Goal: Information Seeking & Learning: Compare options

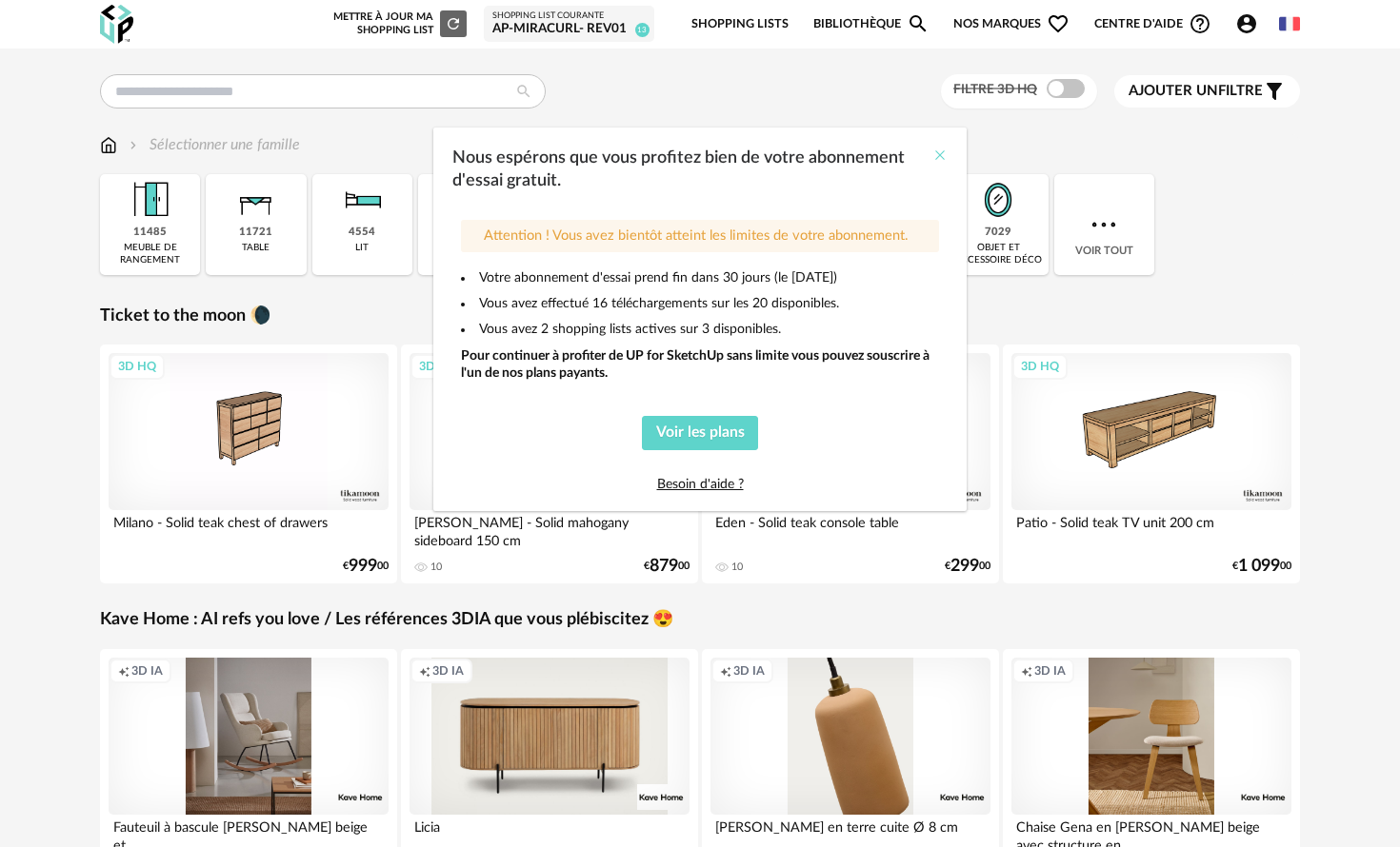
click at [944, 152] on icon "Close" at bounding box center [940, 155] width 15 height 15
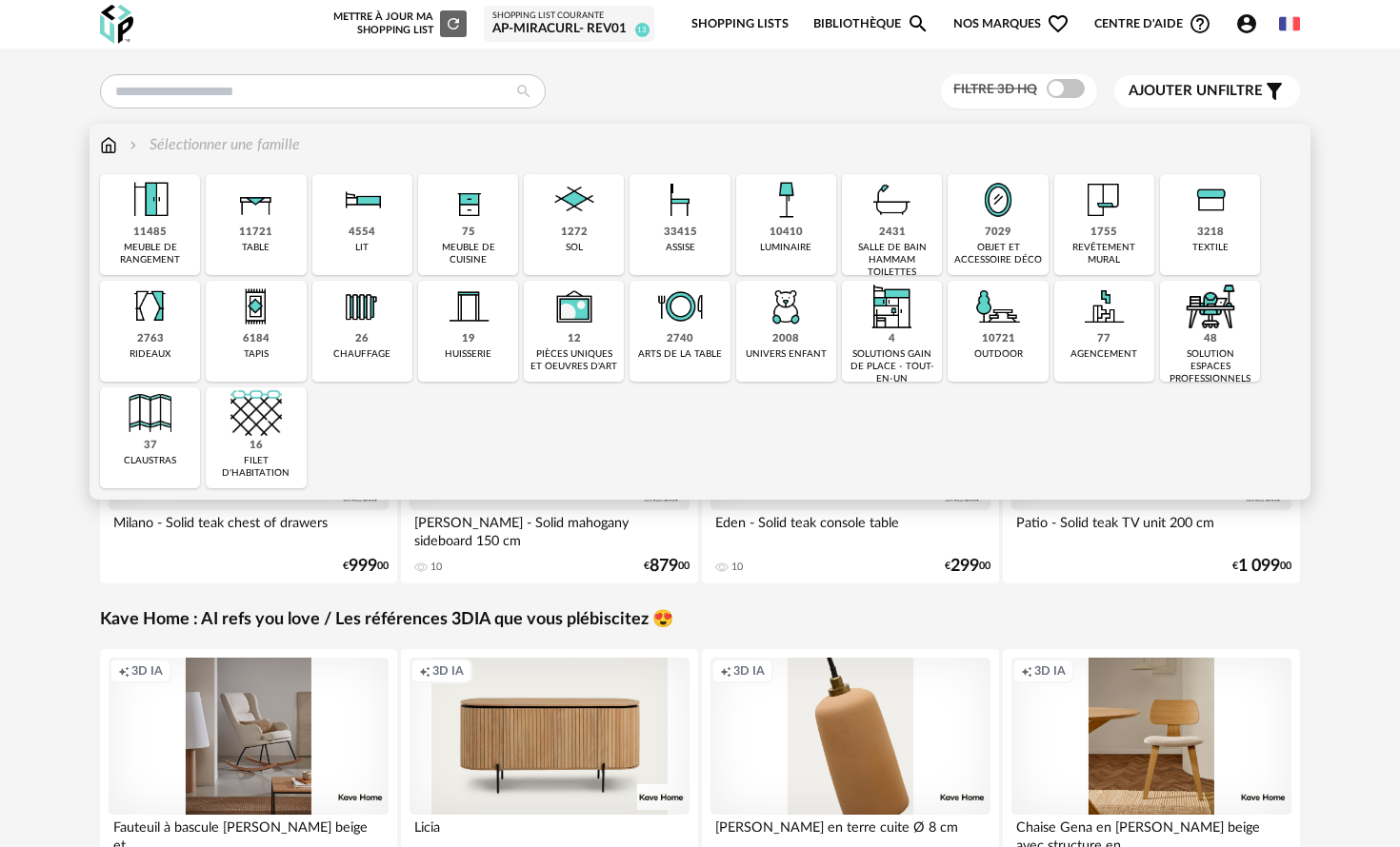
click at [459, 318] on img at bounding box center [469, 306] width 52 height 52
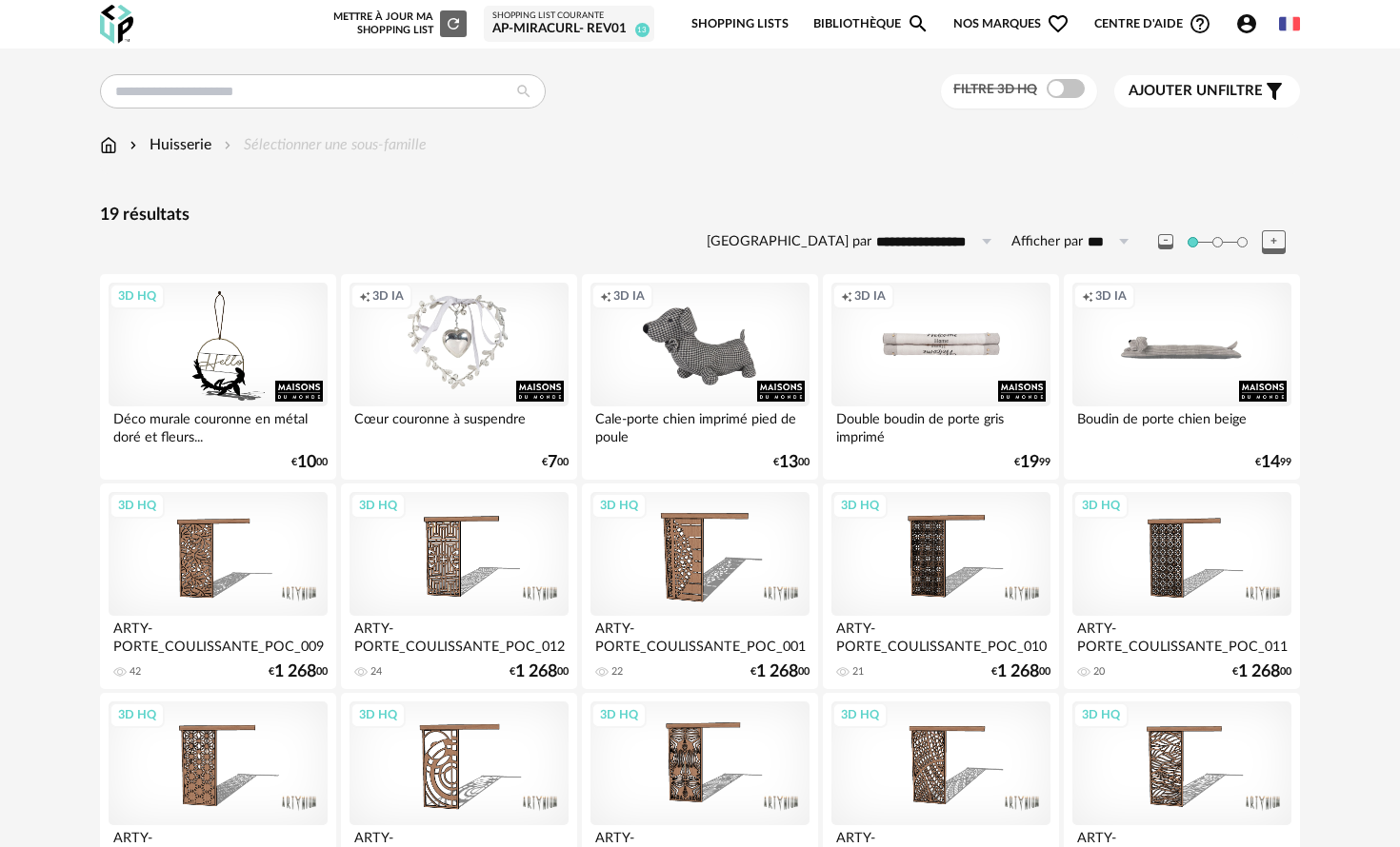
click at [163, 146] on div "Huisserie" at bounding box center [169, 145] width 86 height 22
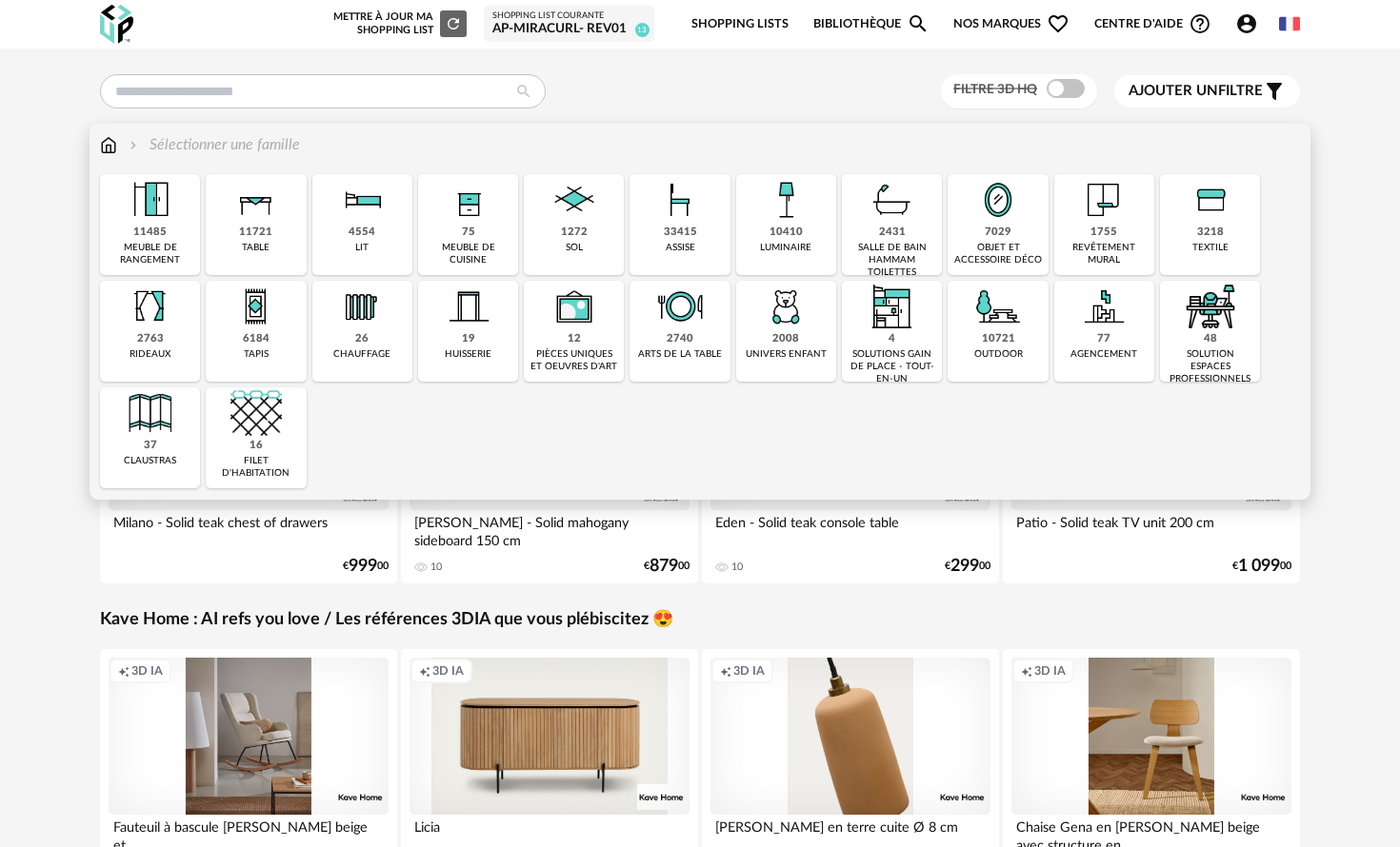
click at [1013, 232] on div "7029 objet et accessoire déco" at bounding box center [998, 224] width 100 height 100
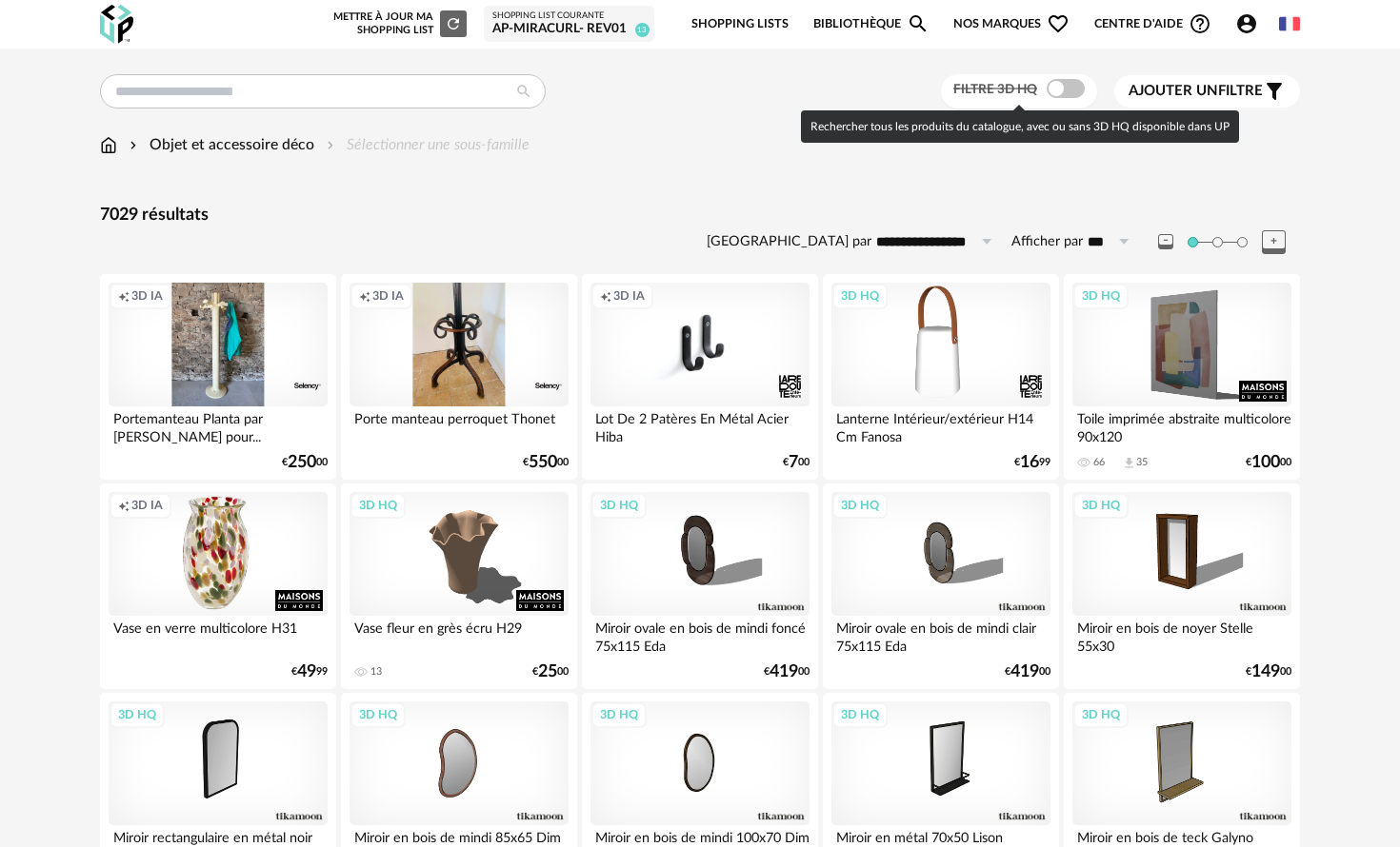
click at [1052, 94] on span at bounding box center [1066, 89] width 38 height 19
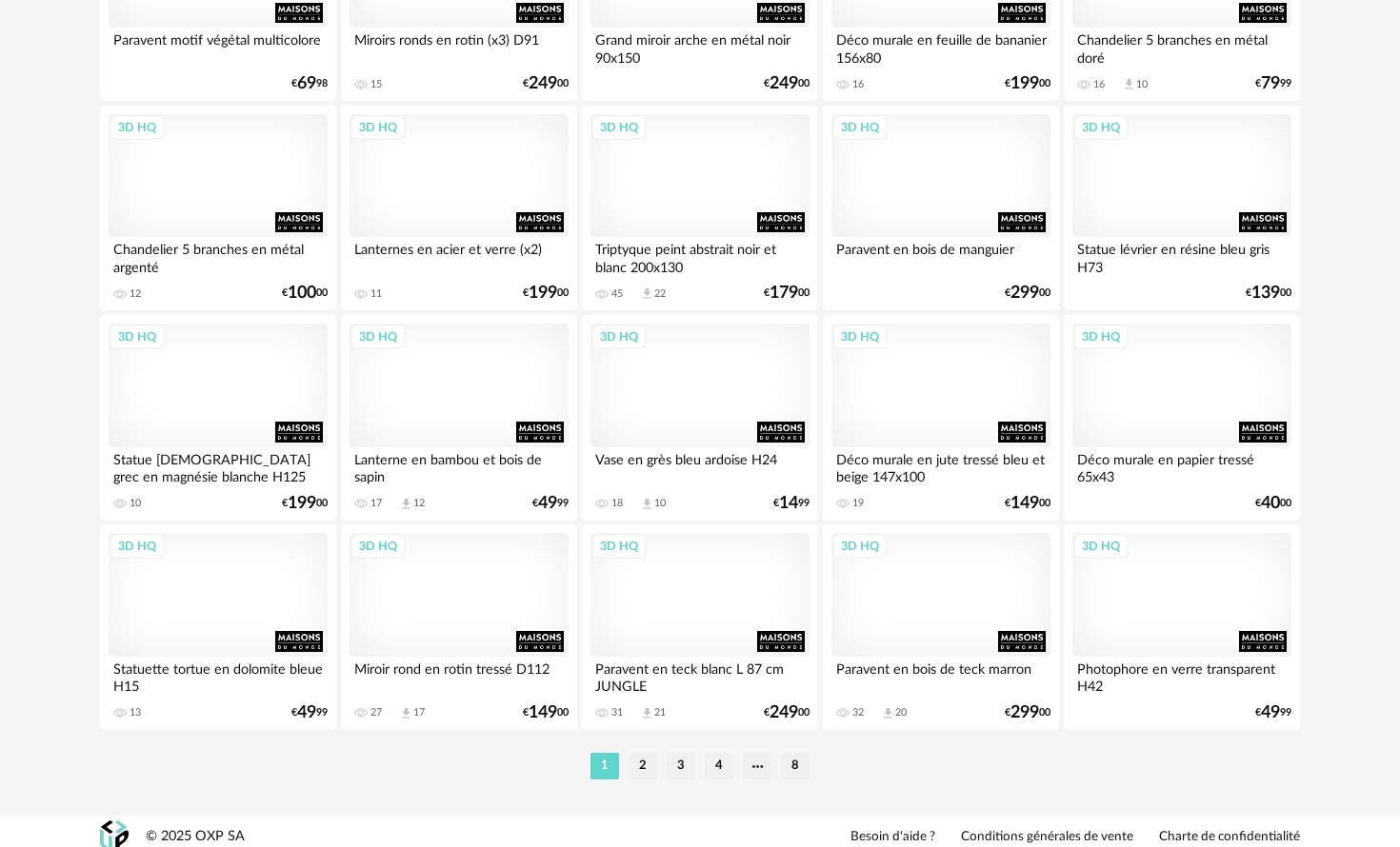
scroll to position [3734, 0]
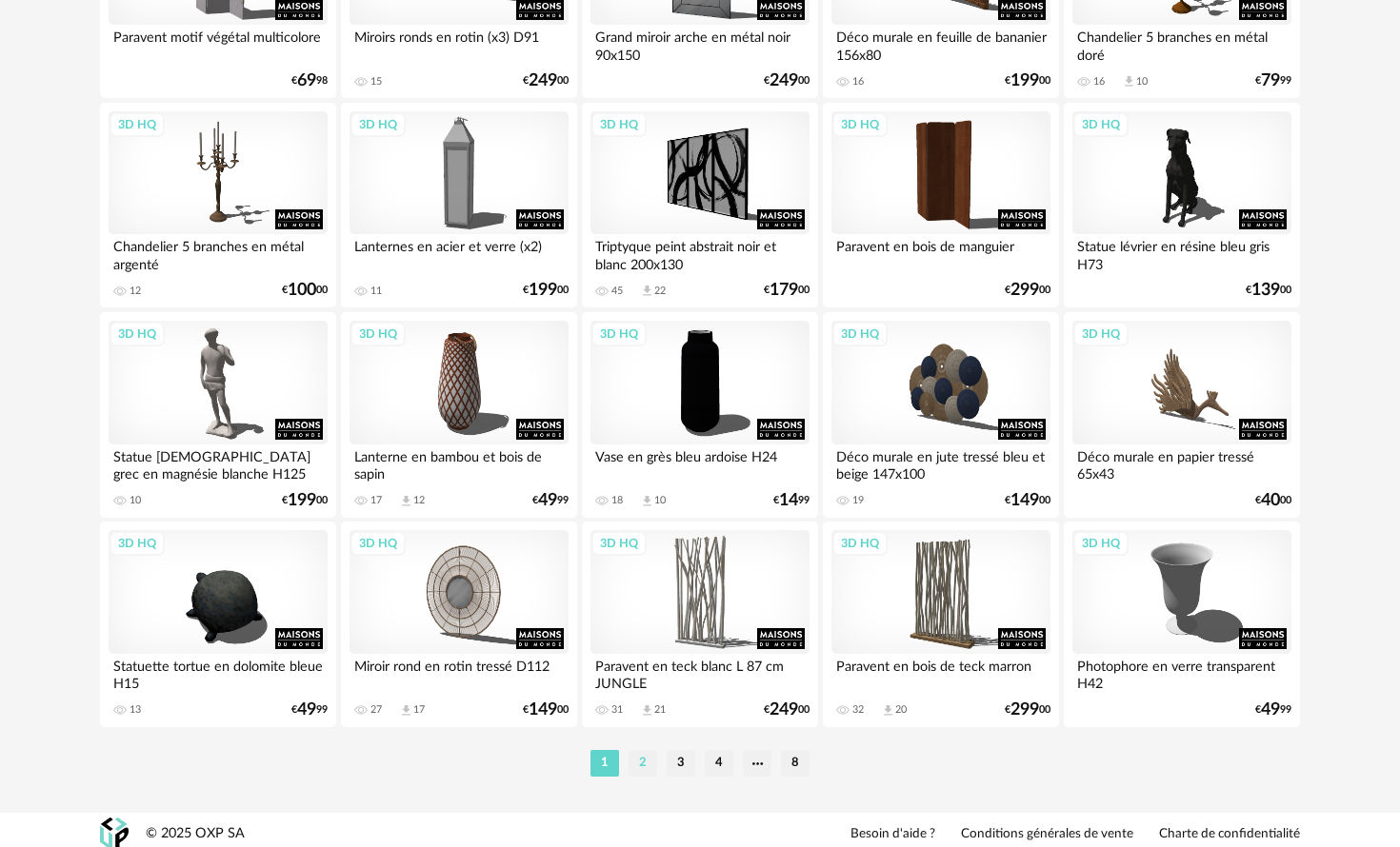
click at [650, 774] on li "2" at bounding box center [644, 764] width 29 height 27
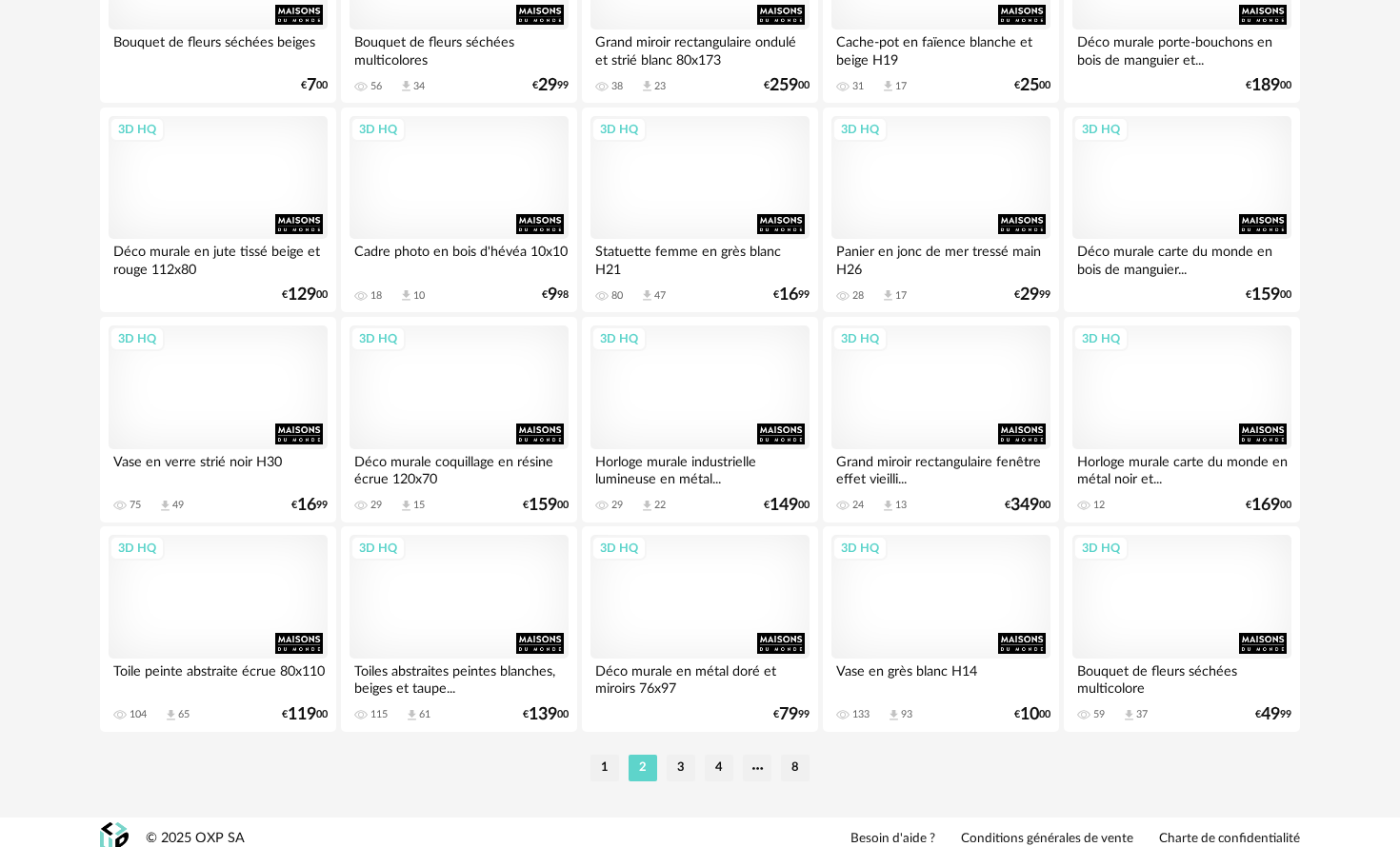
scroll to position [3756, 0]
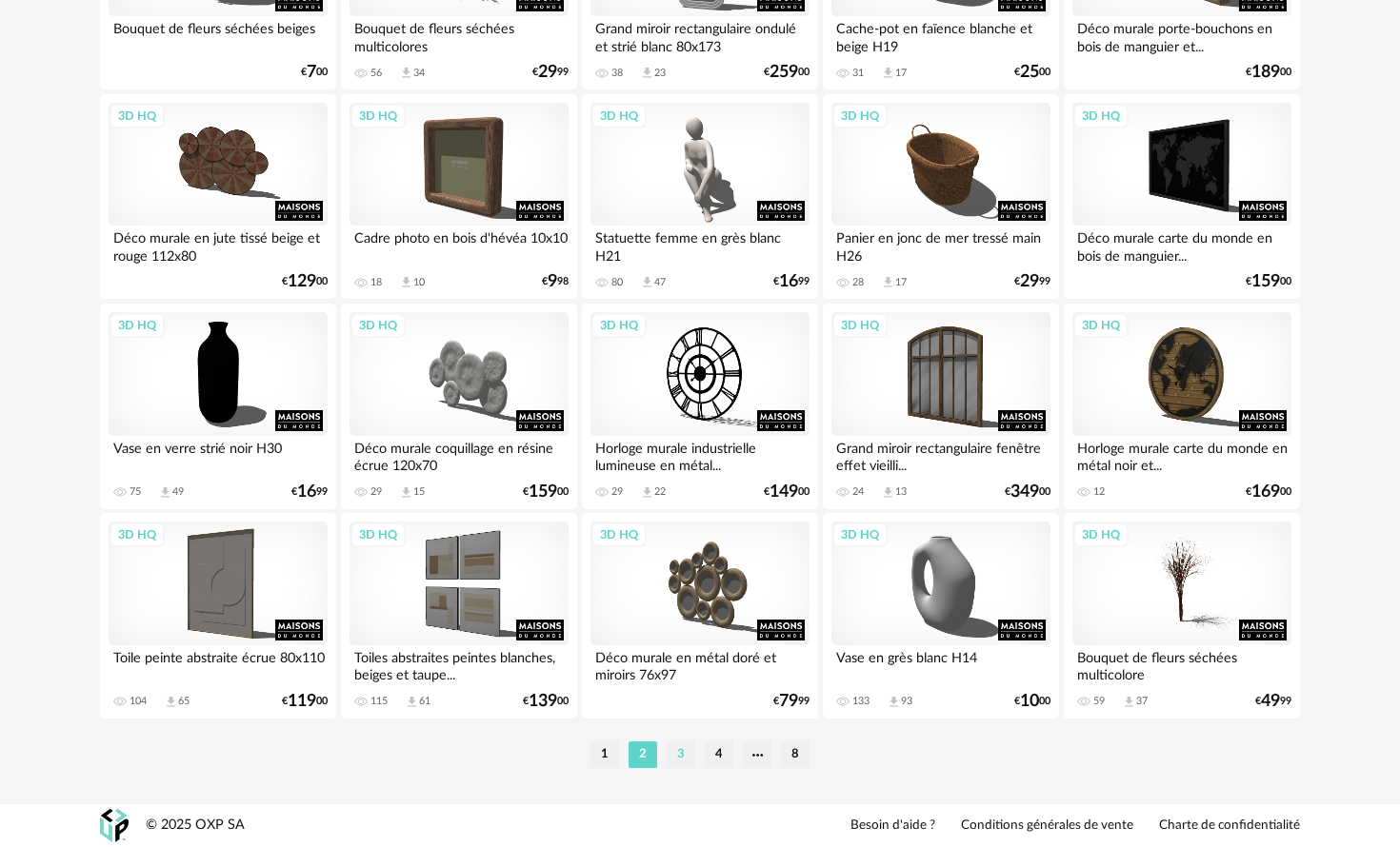
click at [675, 755] on li "3" at bounding box center [681, 755] width 29 height 27
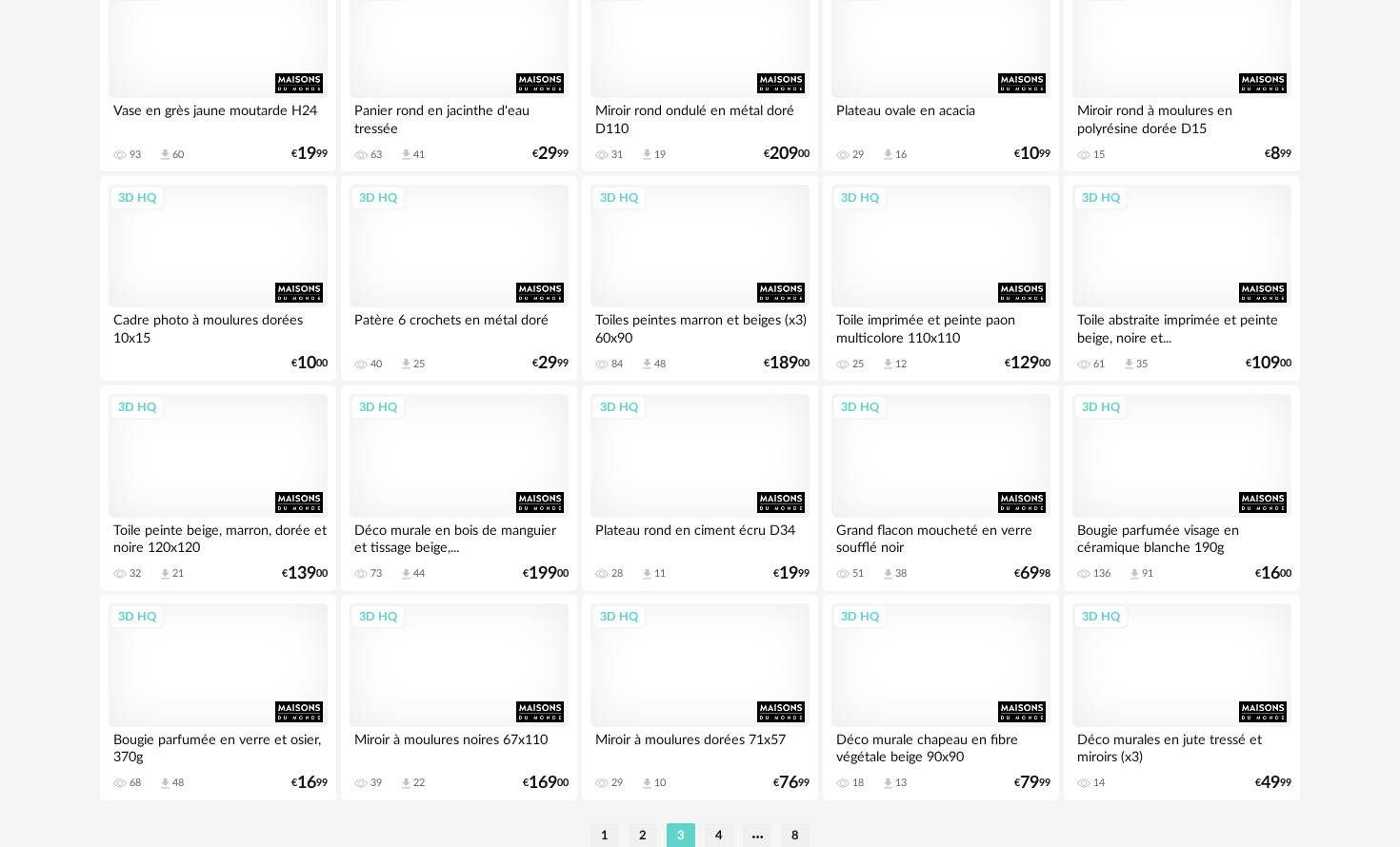
scroll to position [3756, 0]
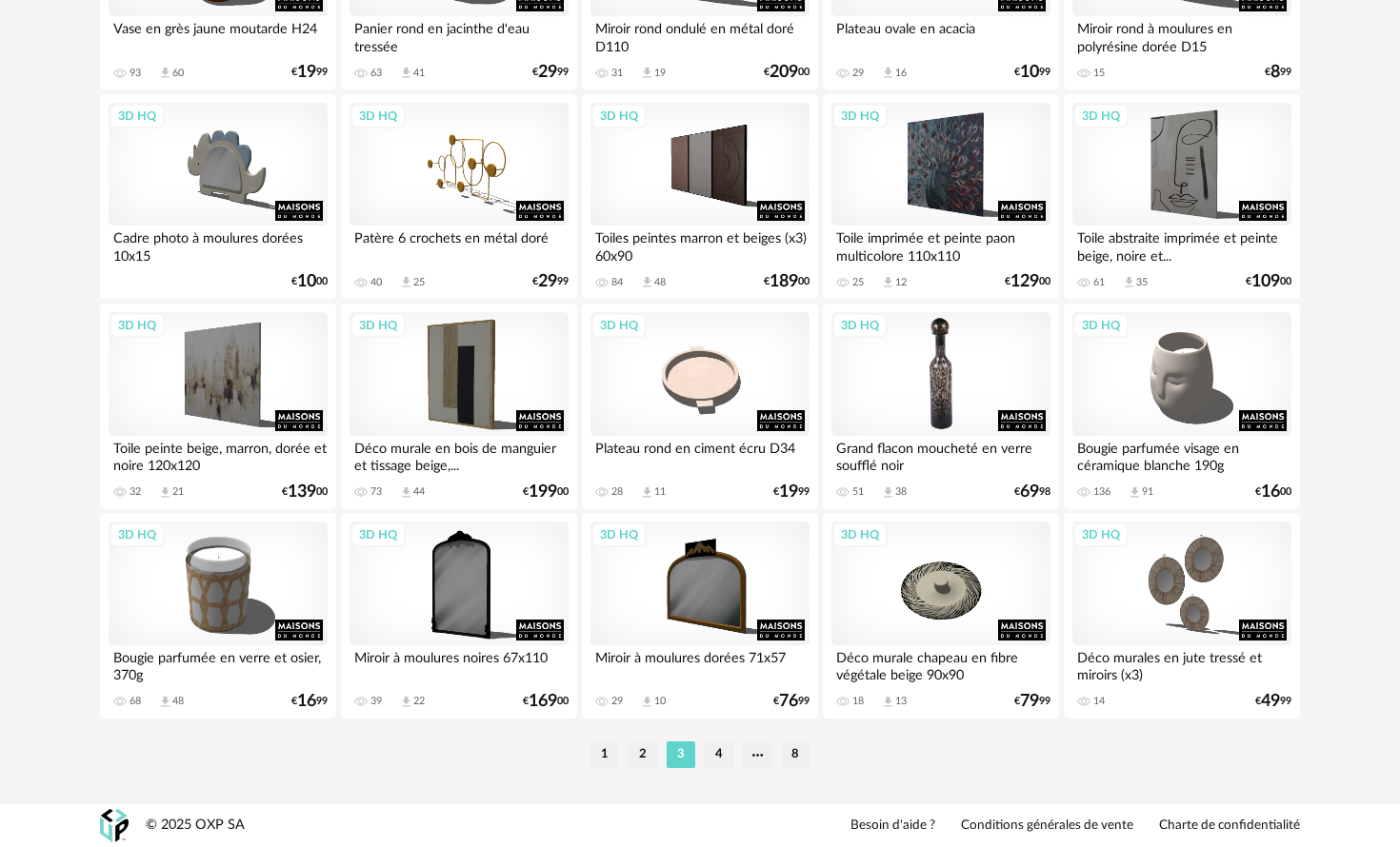
click at [946, 368] on div "3D HQ" at bounding box center [940, 373] width 219 height 123
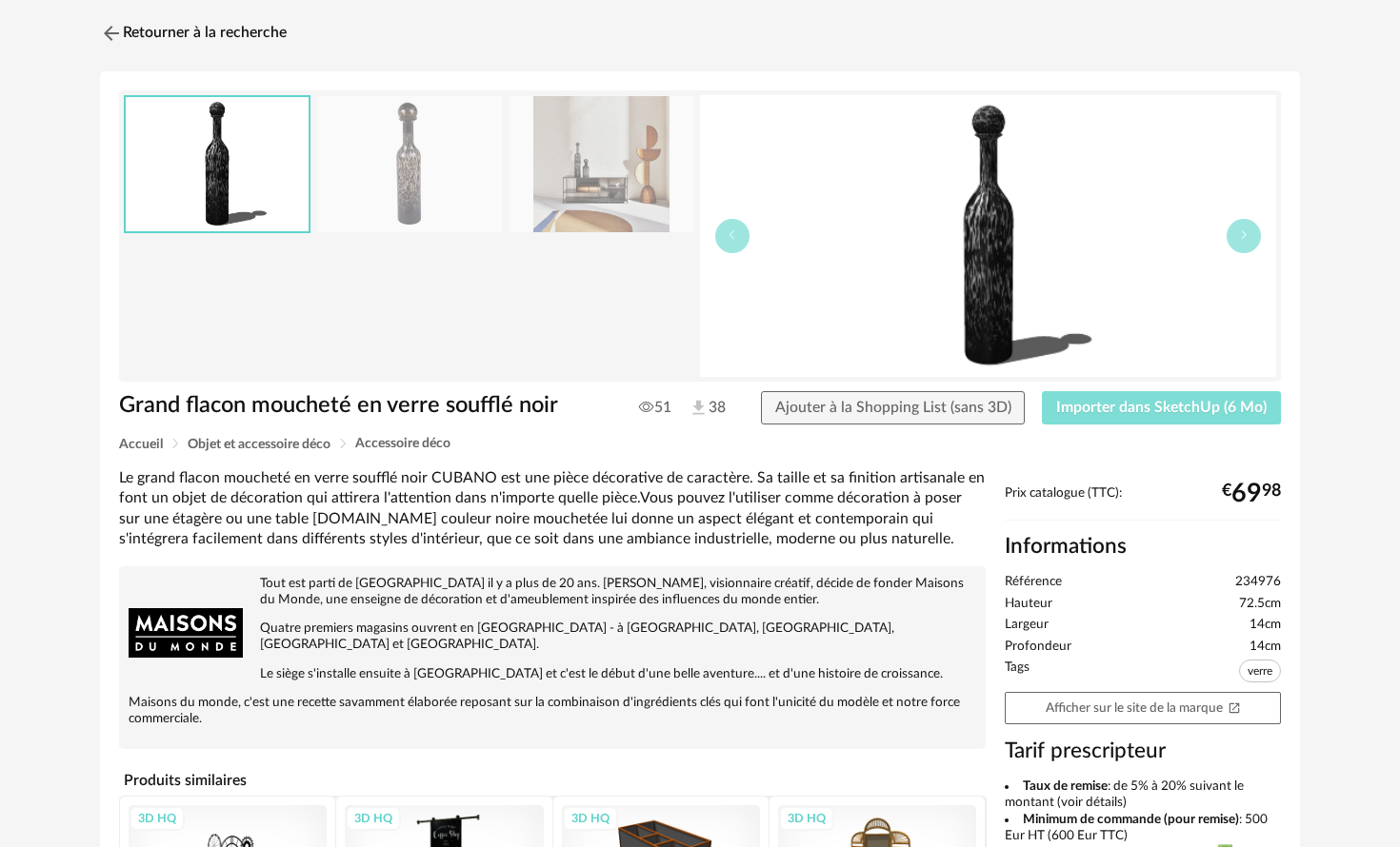
scroll to position [52, 0]
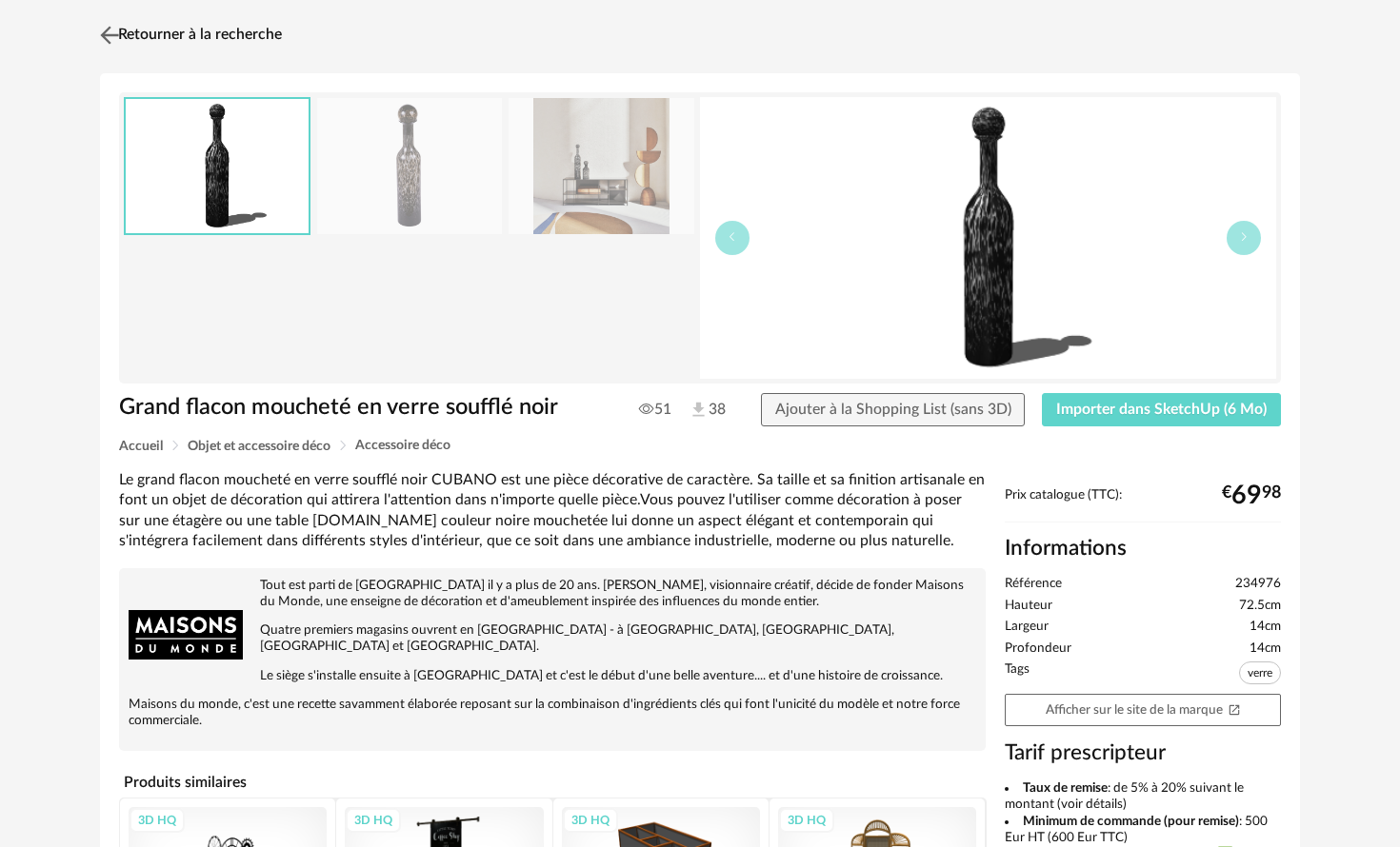
click at [111, 33] on img at bounding box center [109, 34] width 28 height 28
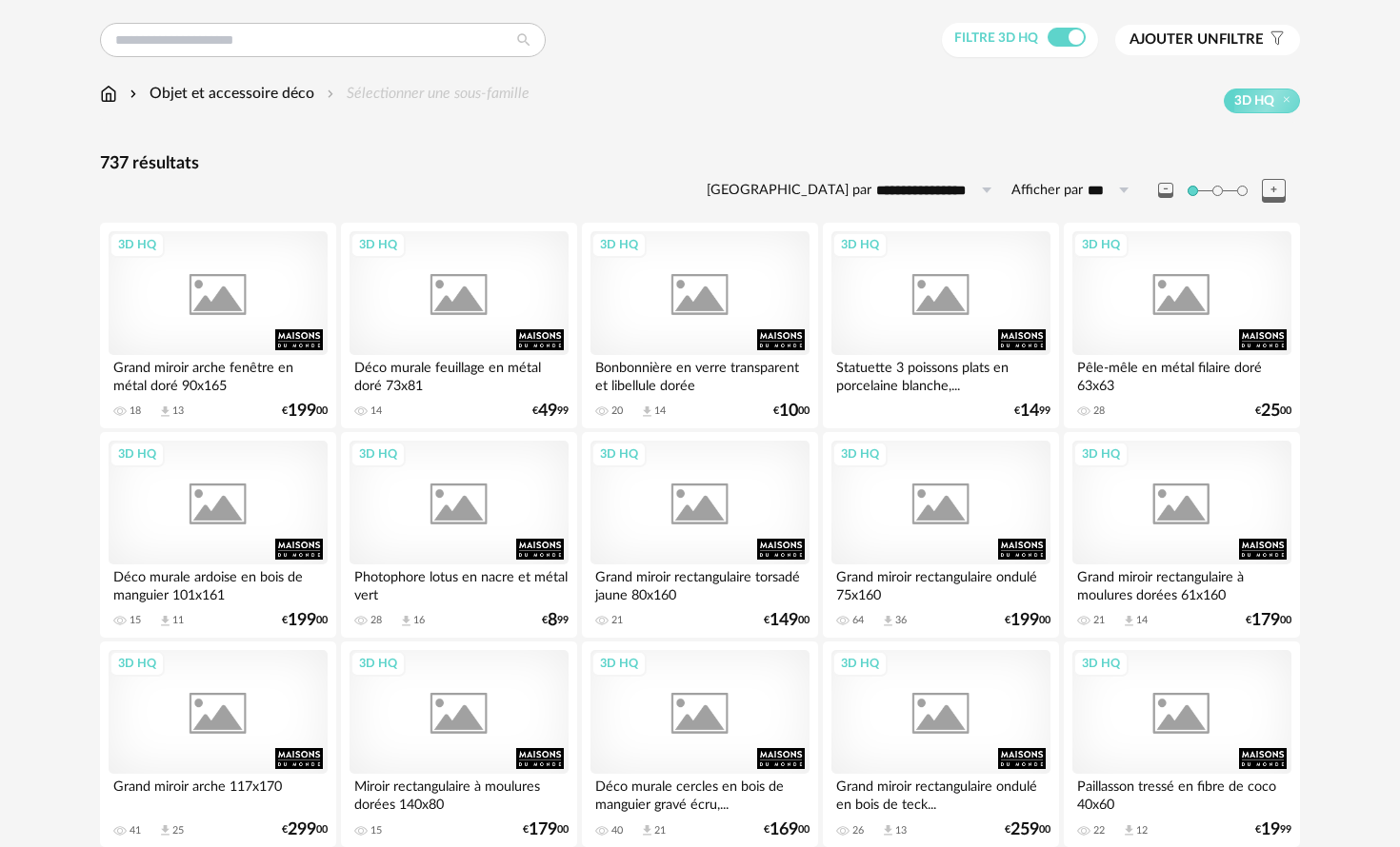
scroll to position [3756, 0]
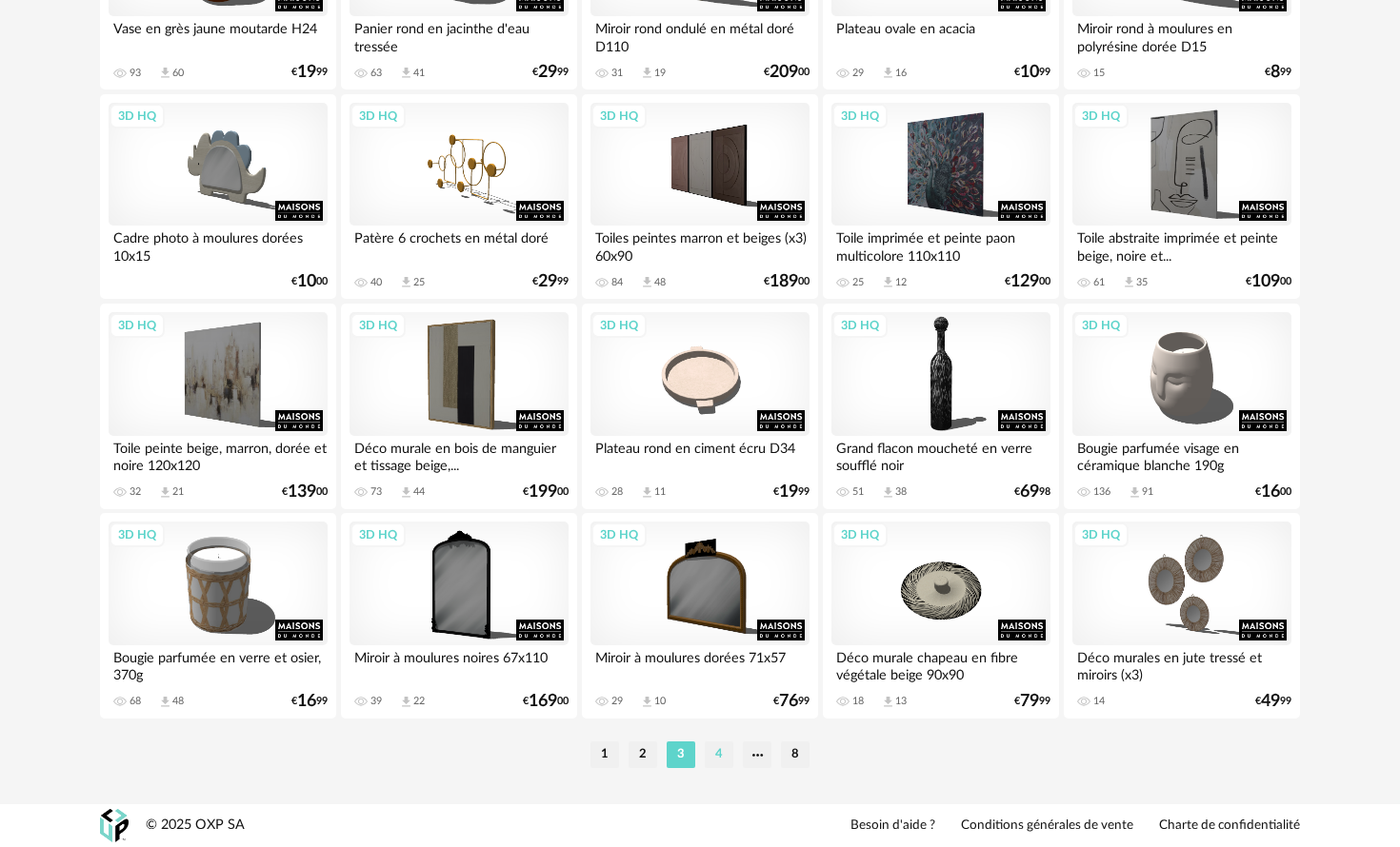
click at [717, 765] on li "4" at bounding box center [719, 755] width 29 height 27
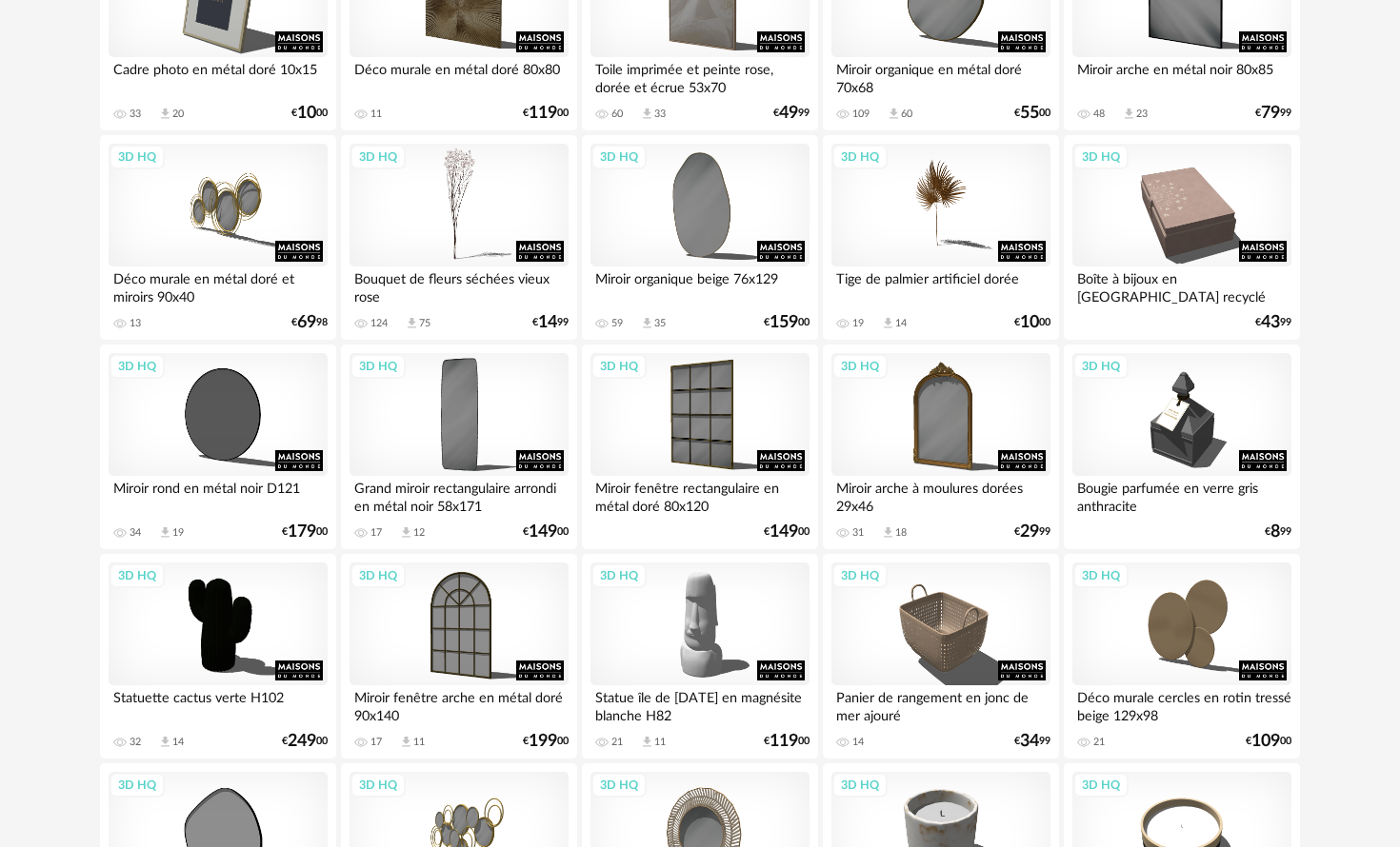
scroll to position [1057, 0]
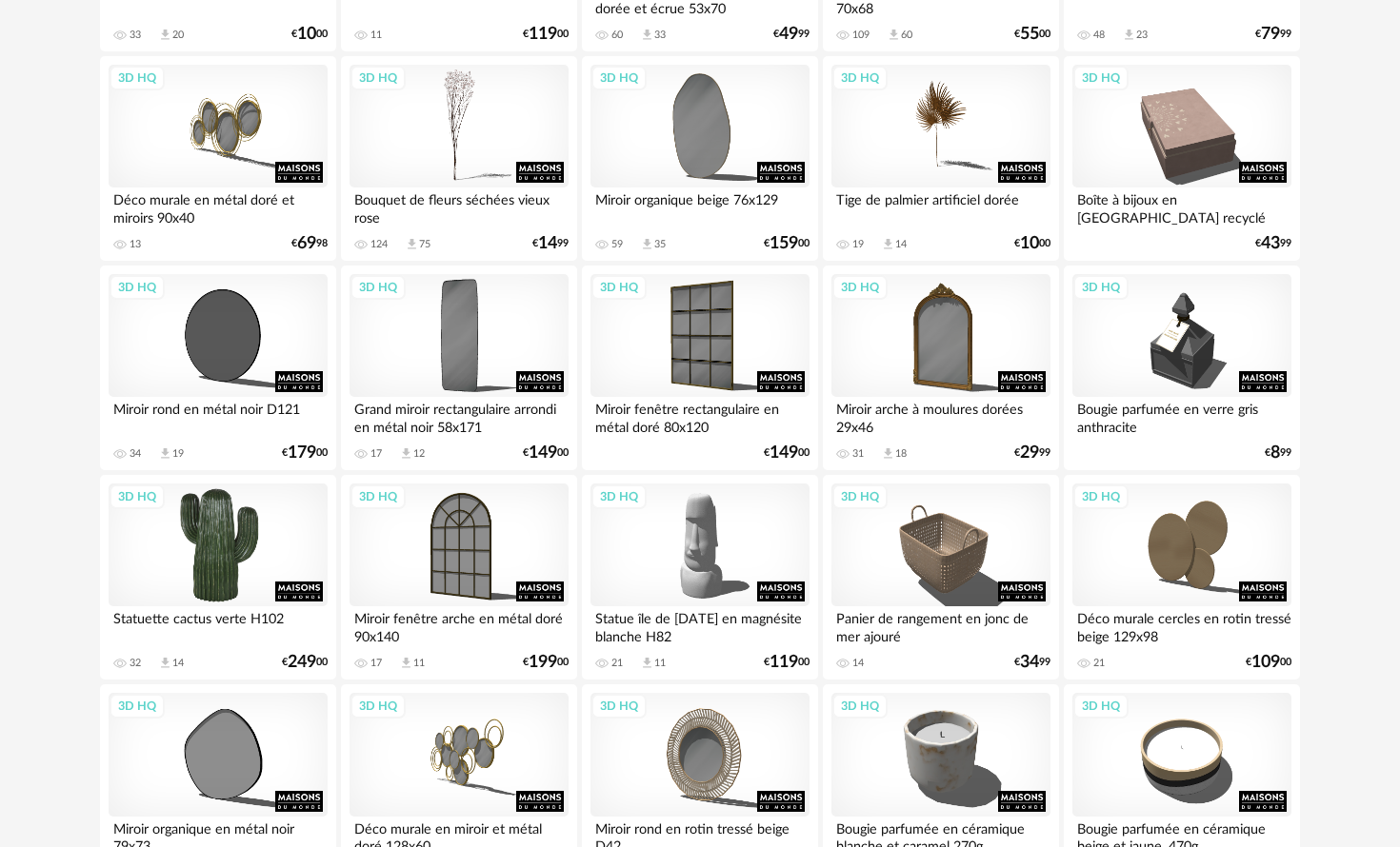
click at [259, 570] on div "3D HQ" at bounding box center [217, 545] width 219 height 123
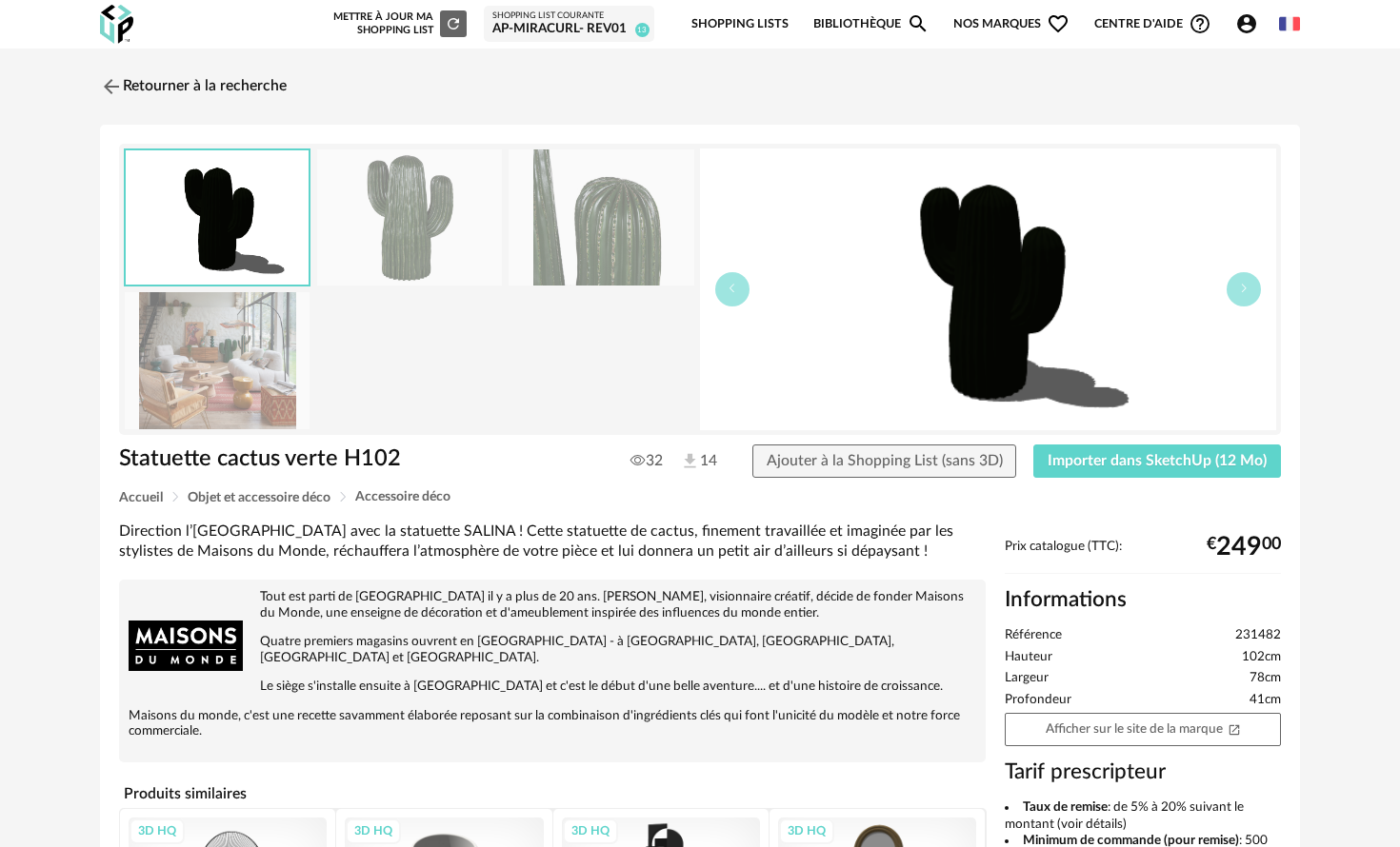
click at [293, 330] on img at bounding box center [216, 360] width 185 height 136
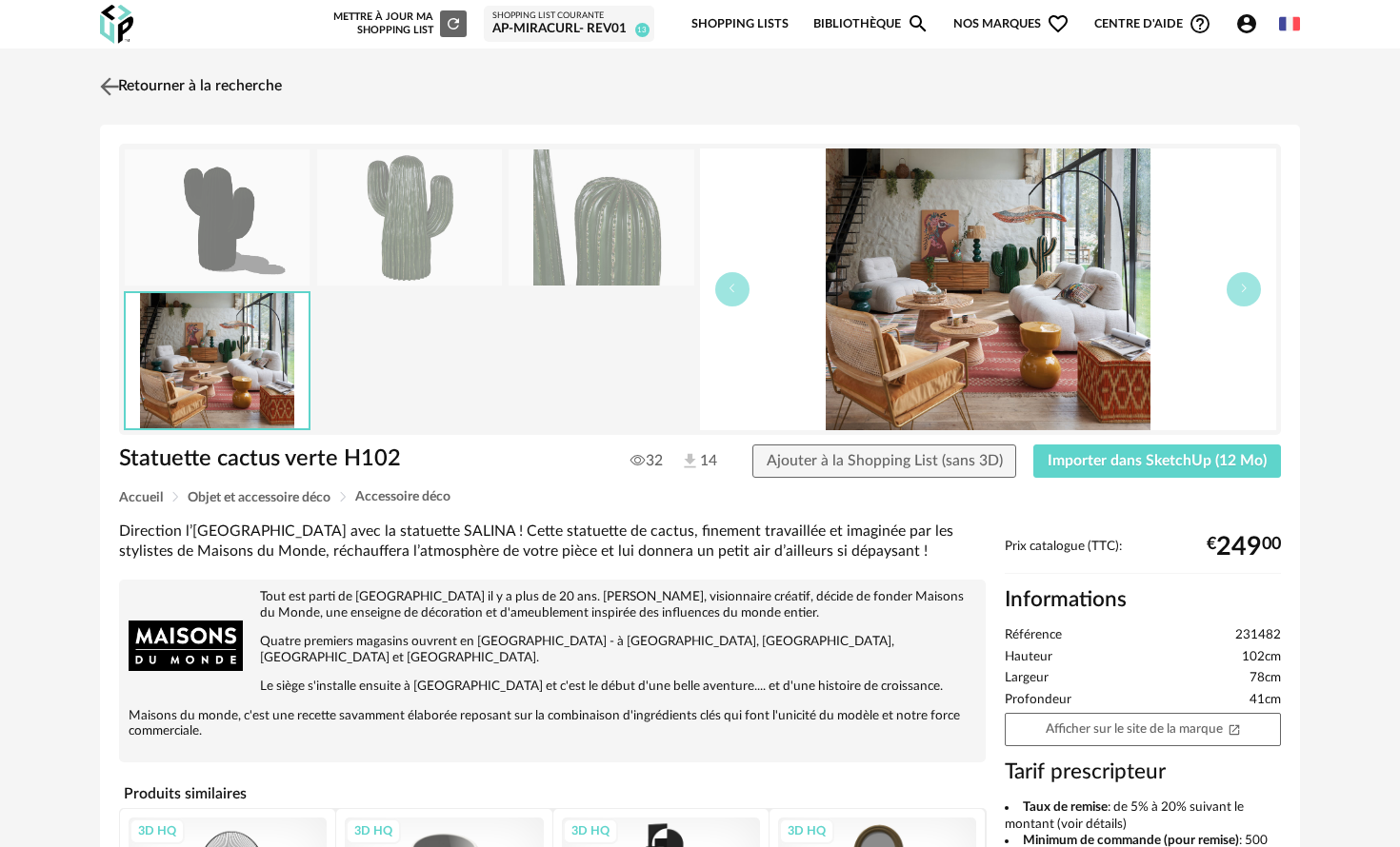
click at [117, 83] on img at bounding box center [109, 86] width 28 height 28
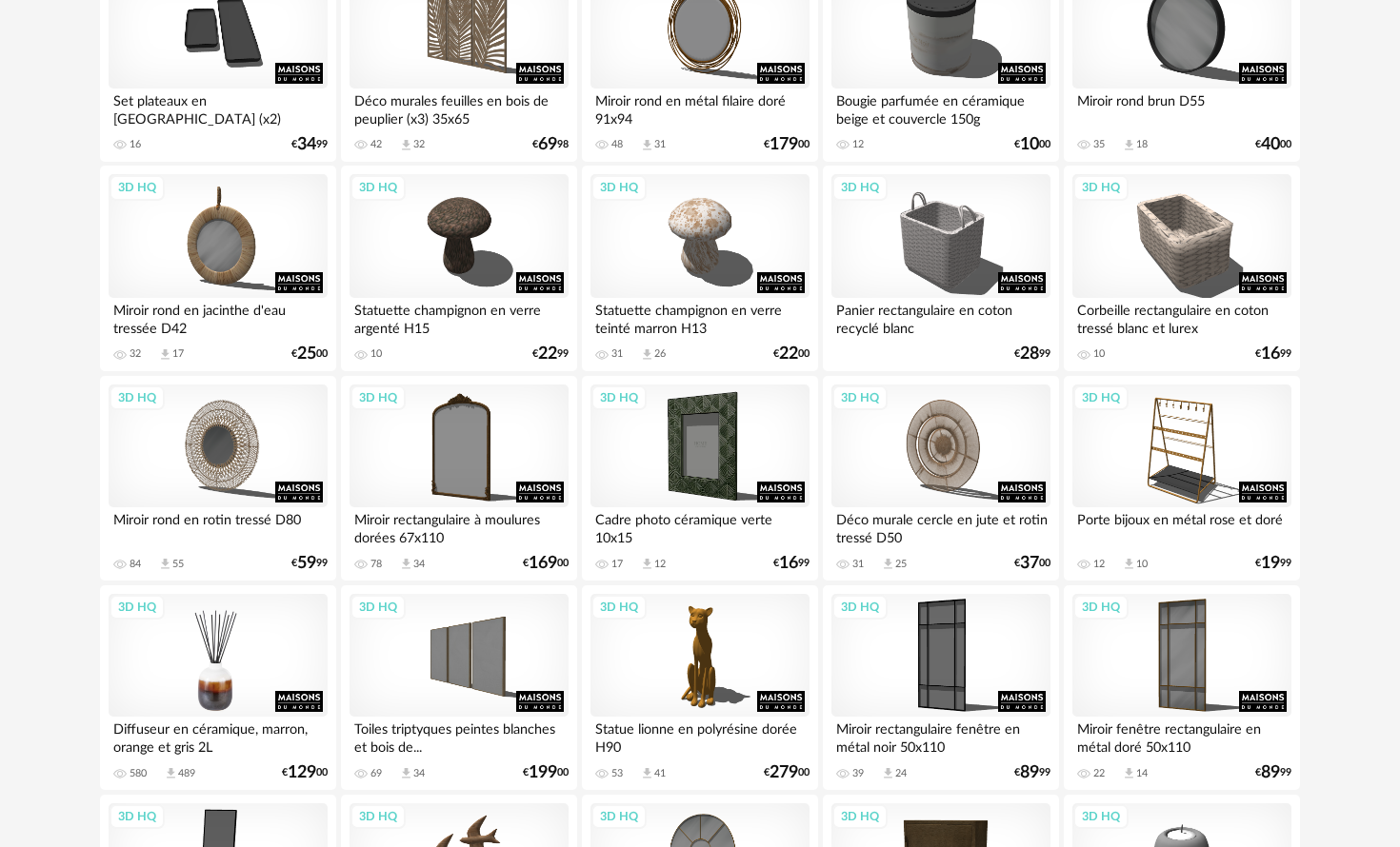
scroll to position [2629, 0]
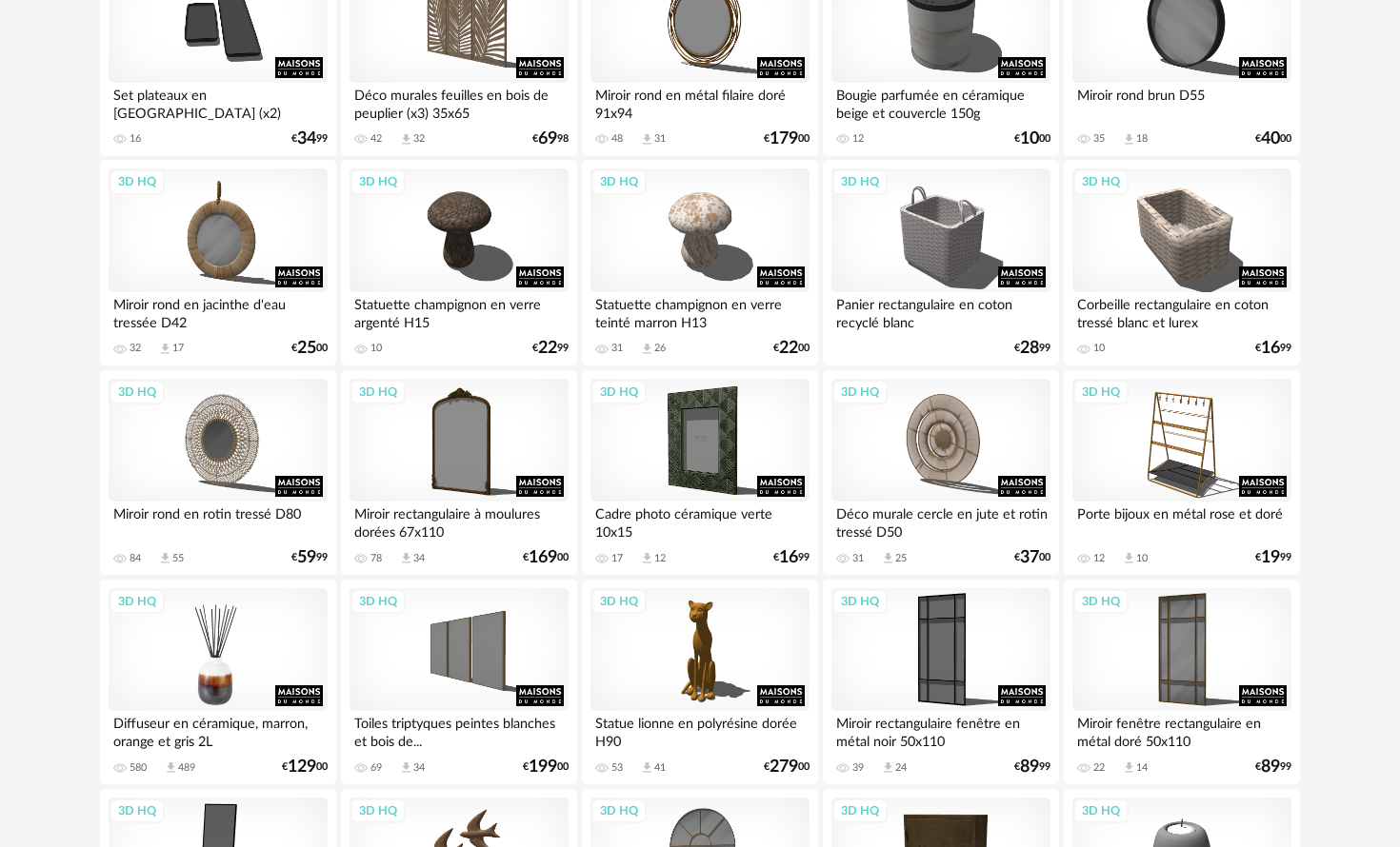
click at [231, 684] on div "3D HQ" at bounding box center [217, 650] width 219 height 123
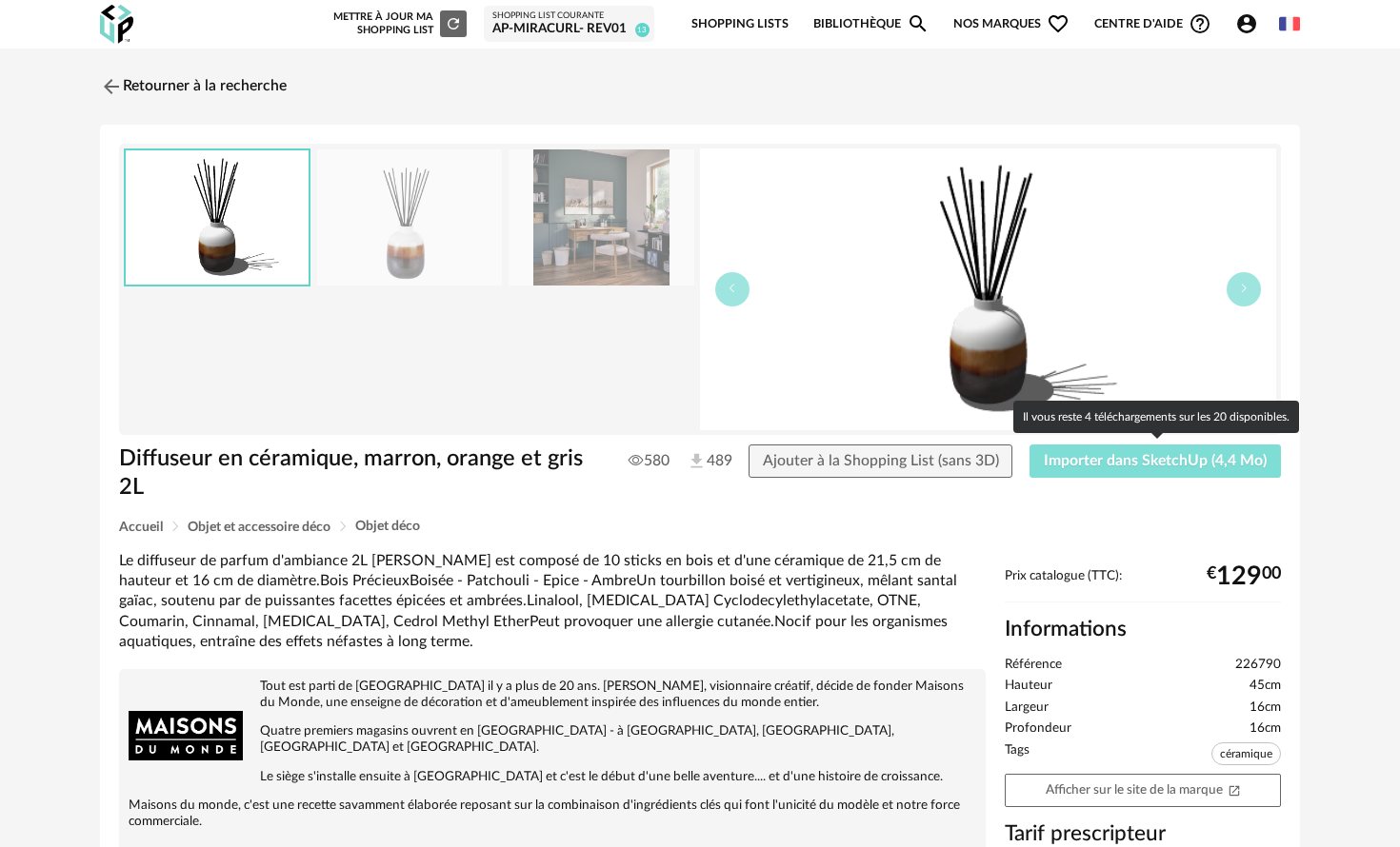
click at [1201, 464] on span "Importer dans SketchUp (4,4 Mo)" at bounding box center [1155, 461] width 223 height 15
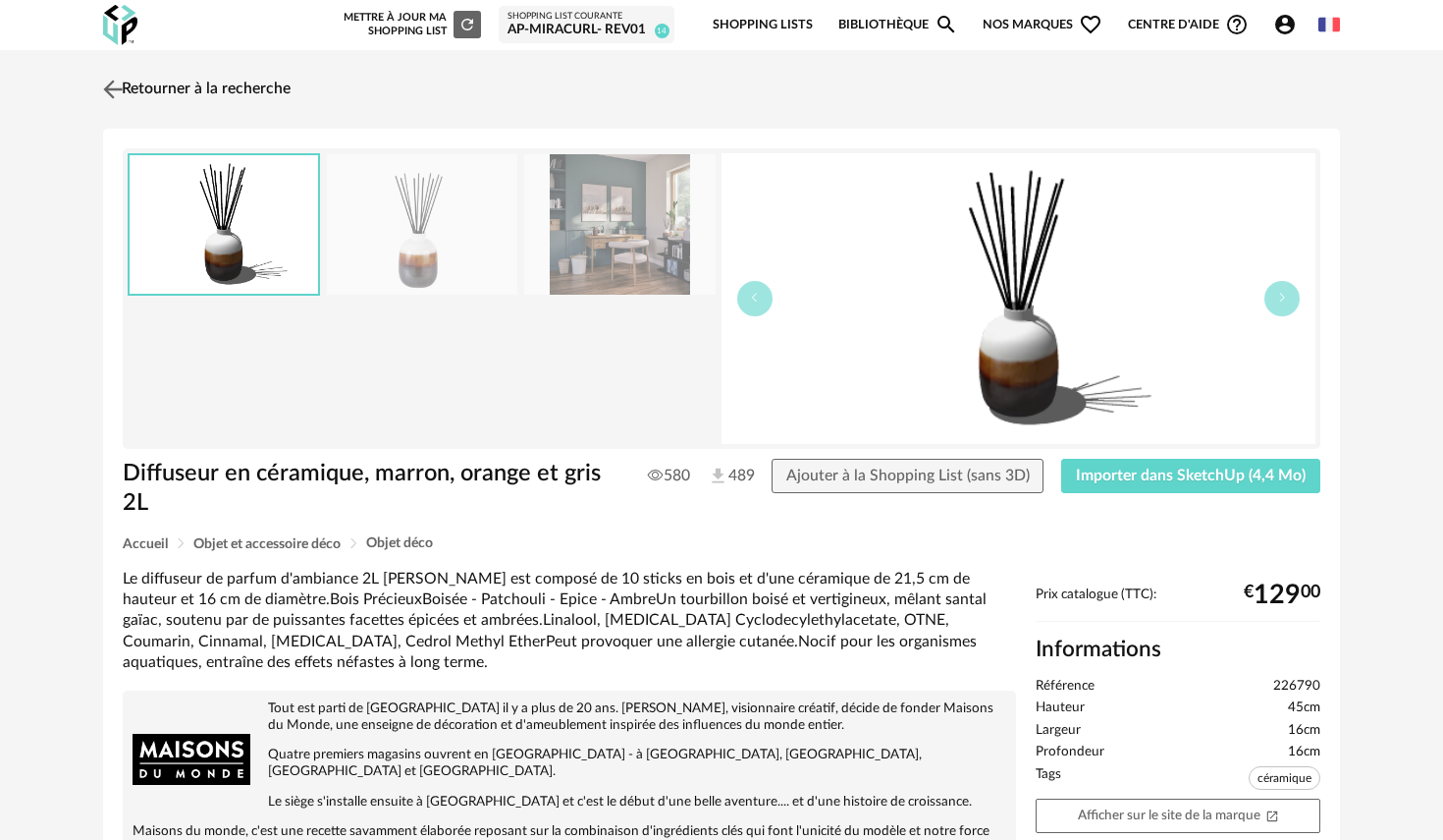
click at [112, 84] on img at bounding box center [113, 89] width 29 height 29
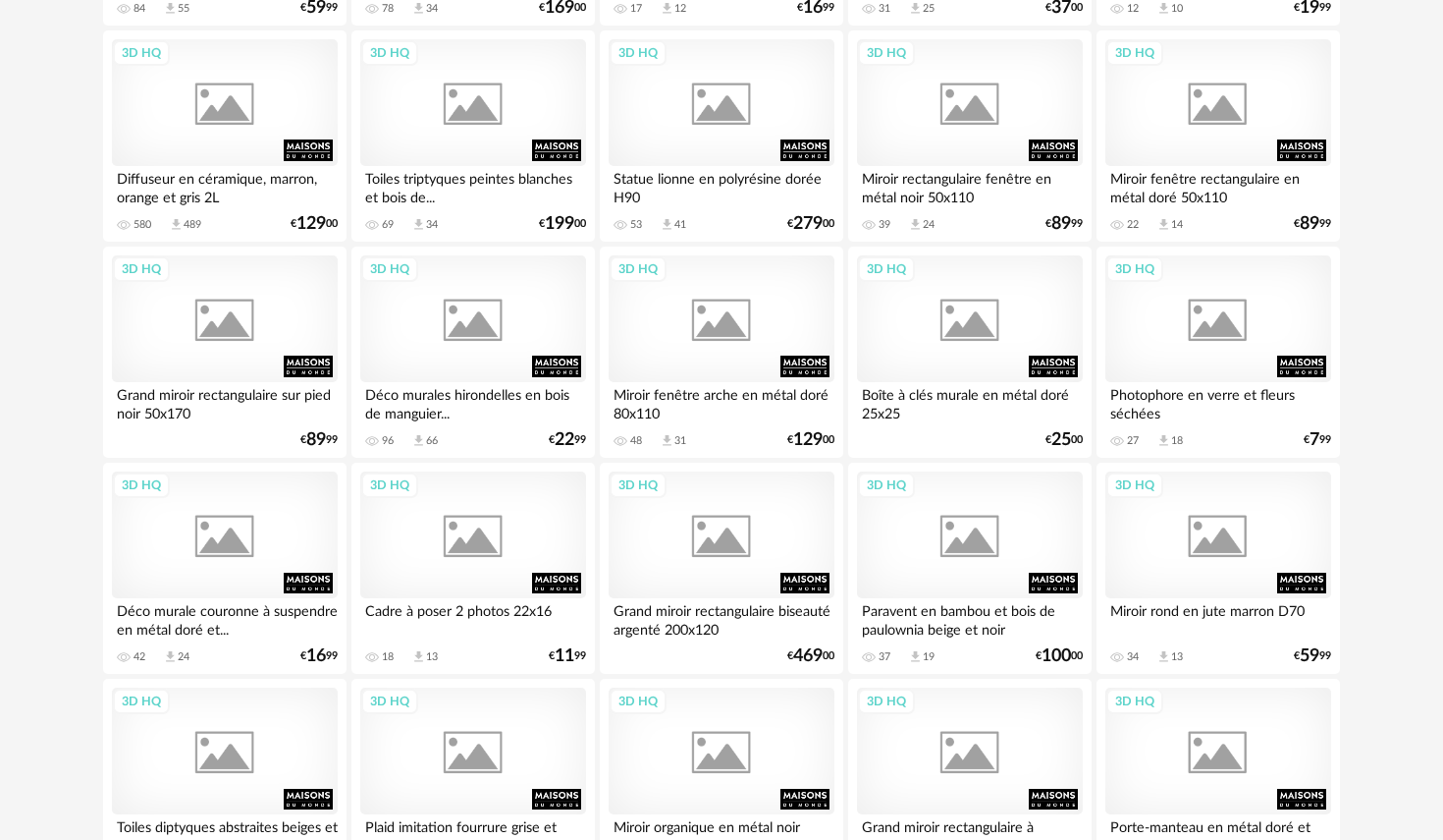
scroll to position [3312, 0]
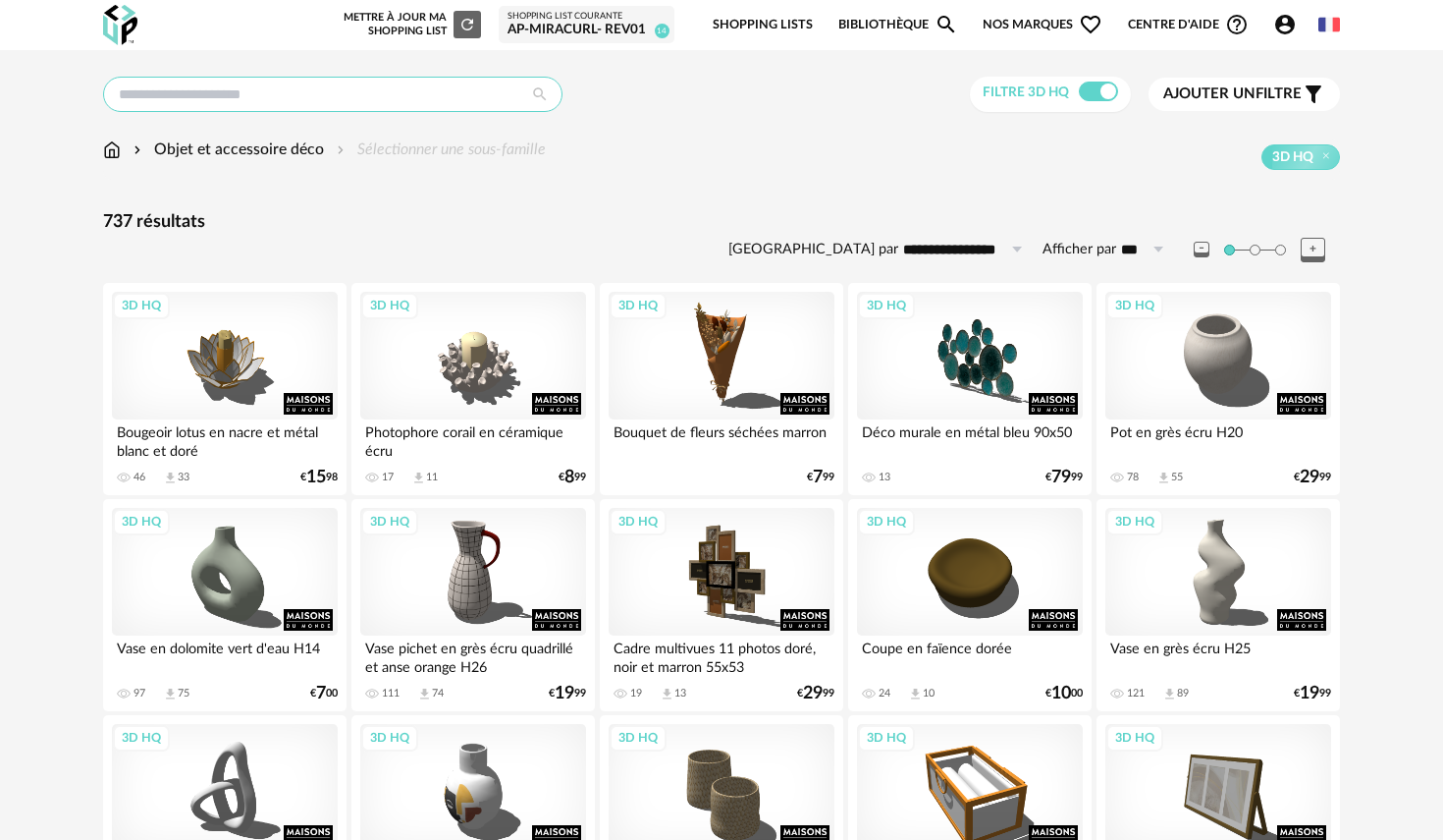
drag, startPoint x: 247, startPoint y: 91, endPoint x: 493, endPoint y: 70, distance: 246.9
click at [248, 91] on input "text" at bounding box center [333, 95] width 460 height 36
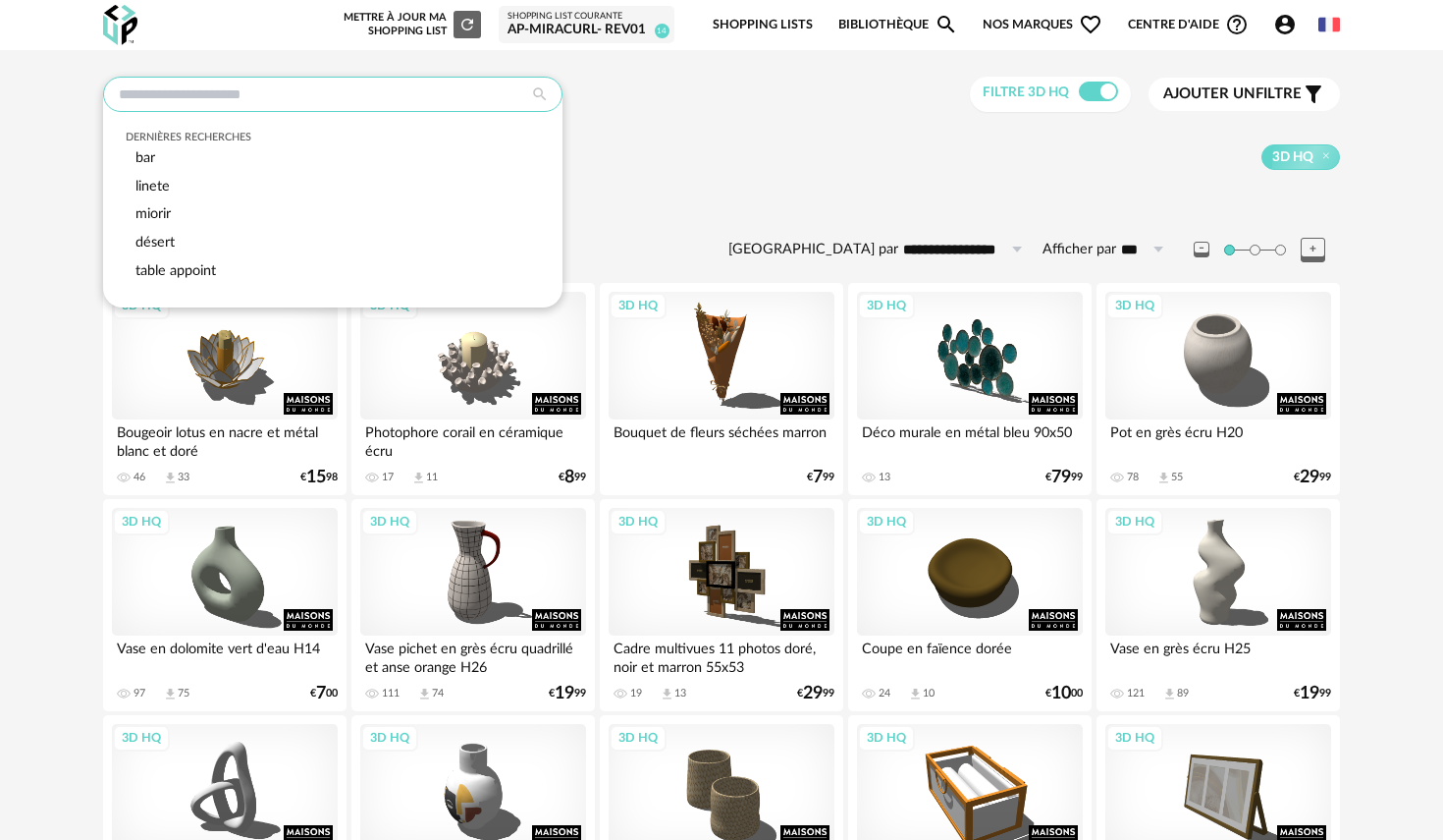
click at [196, 86] on input "text" at bounding box center [333, 95] width 460 height 36
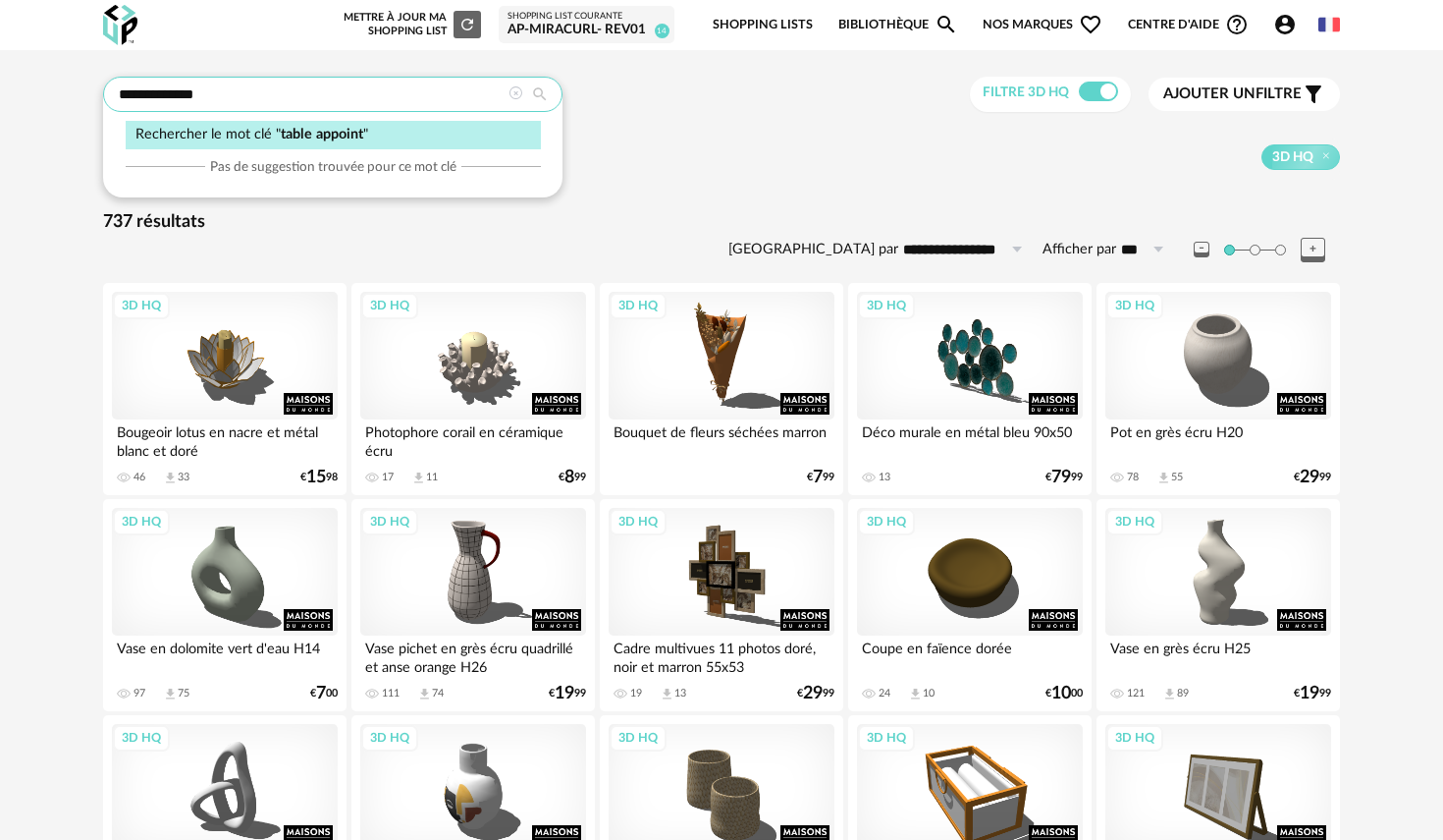
type input "**********"
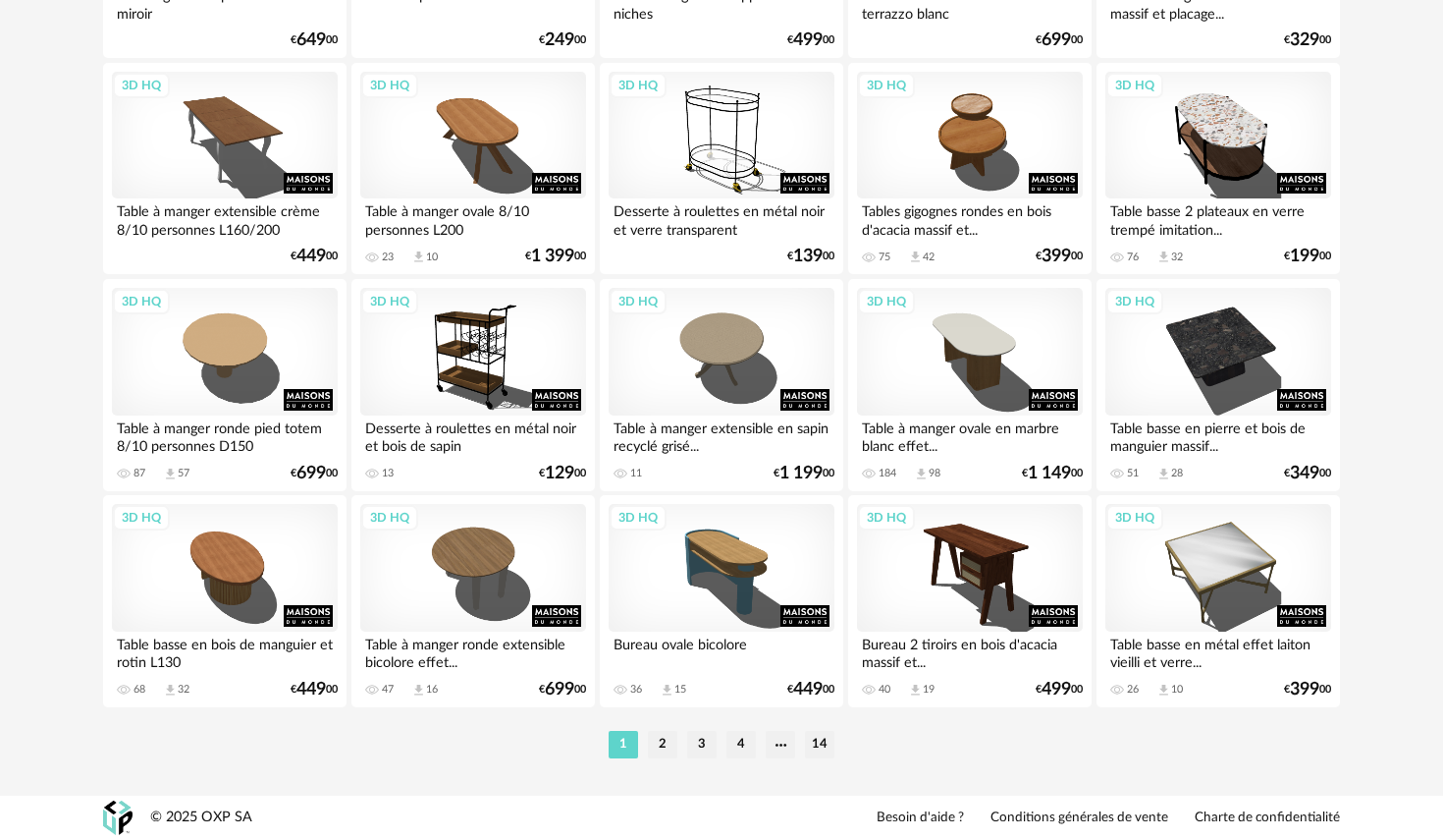
scroll to position [3909, 0]
click at [679, 755] on ul "1 2 3 4 14" at bounding box center [722, 744] width 236 height 28
click at [665, 752] on li "2" at bounding box center [663, 744] width 30 height 28
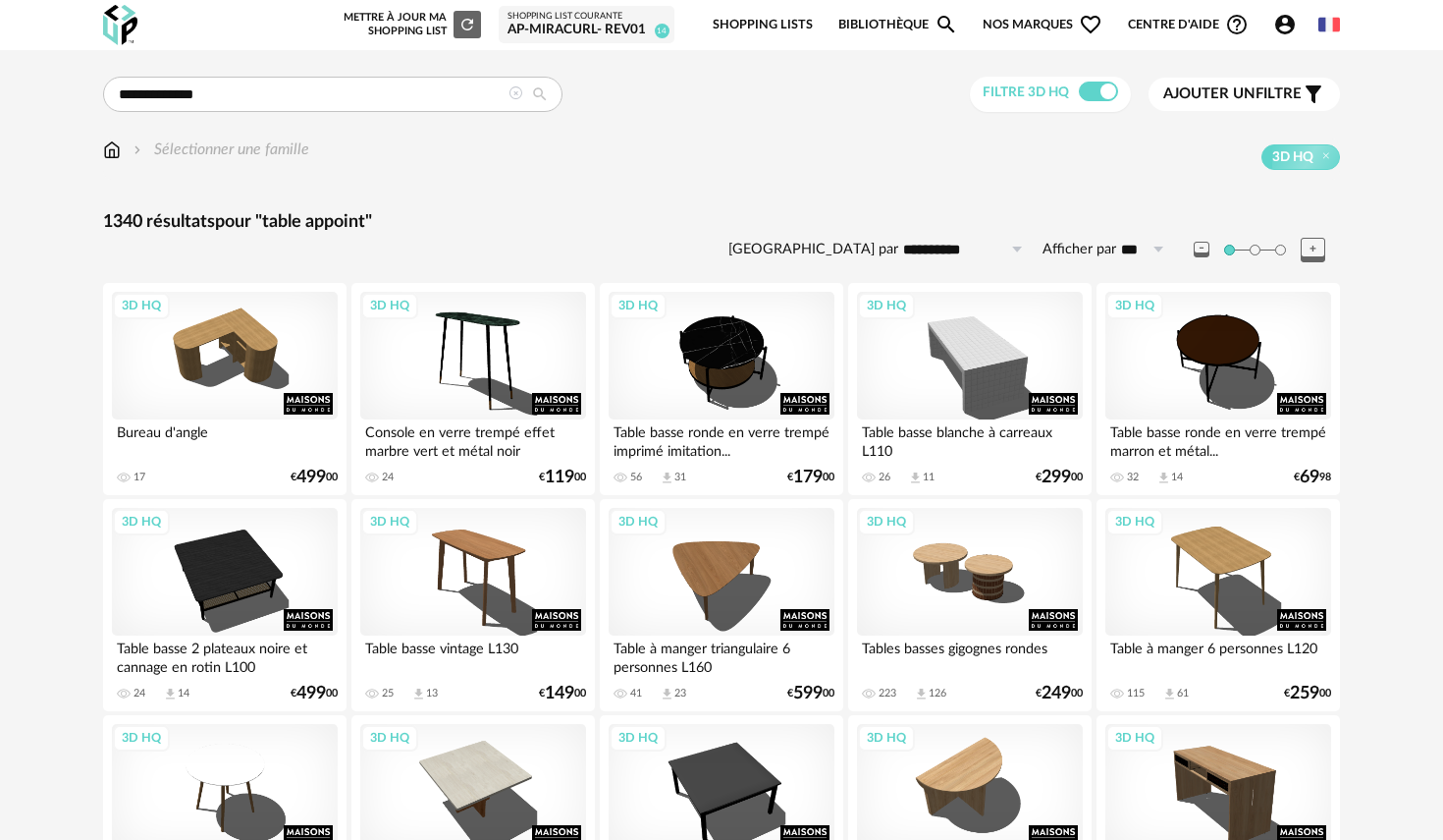
click at [992, 252] on input "**********" at bounding box center [965, 250] width 135 height 32
click at [978, 333] on span "Prix croissant" at bounding box center [972, 334] width 105 height 18
type input "**********"
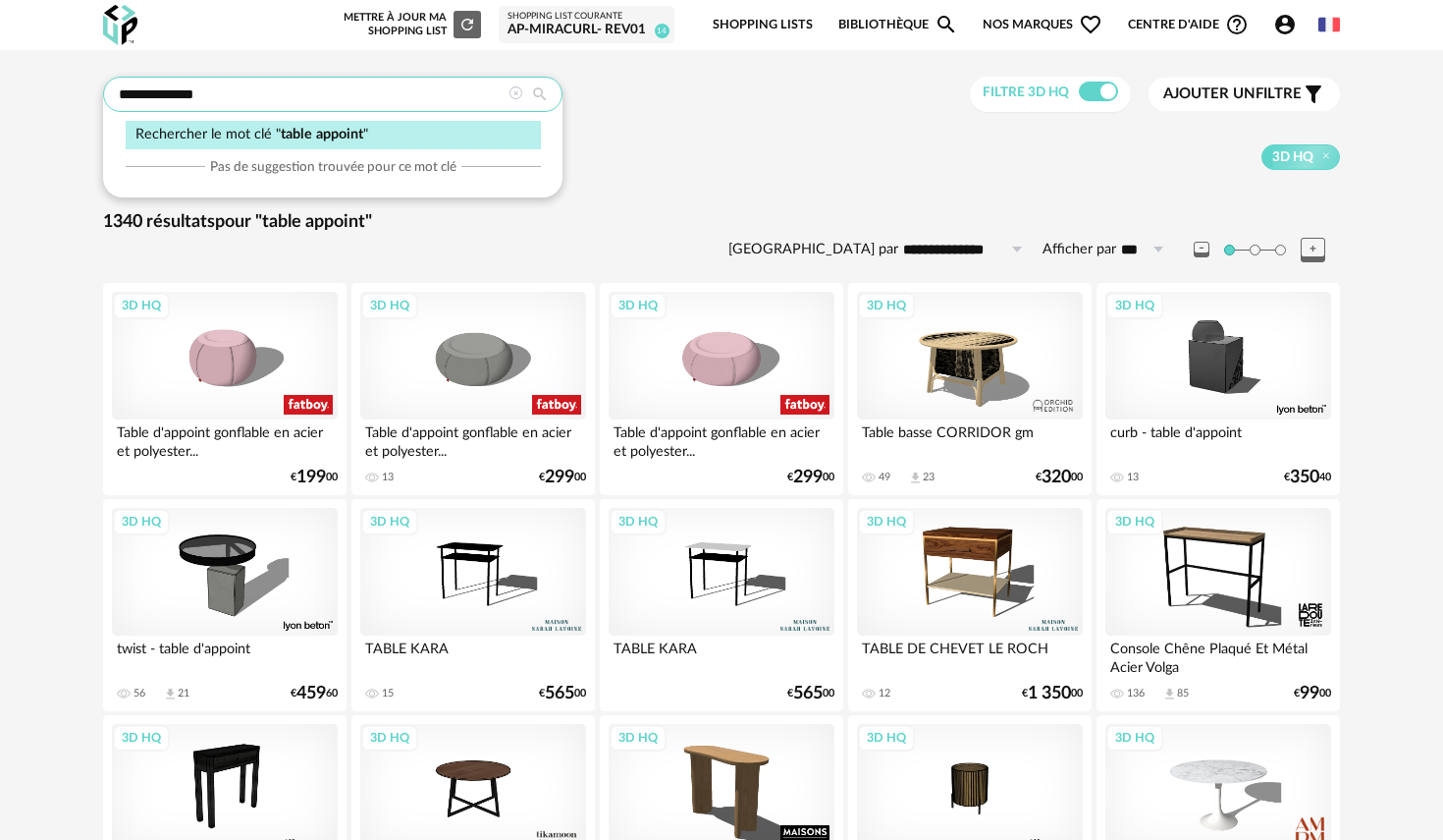
click at [148, 94] on input "**********" at bounding box center [333, 95] width 460 height 36
click at [698, 151] on div "3D HQ" at bounding box center [824, 157] width 1031 height 26
click at [521, 92] on icon at bounding box center [515, 94] width 14 height 14
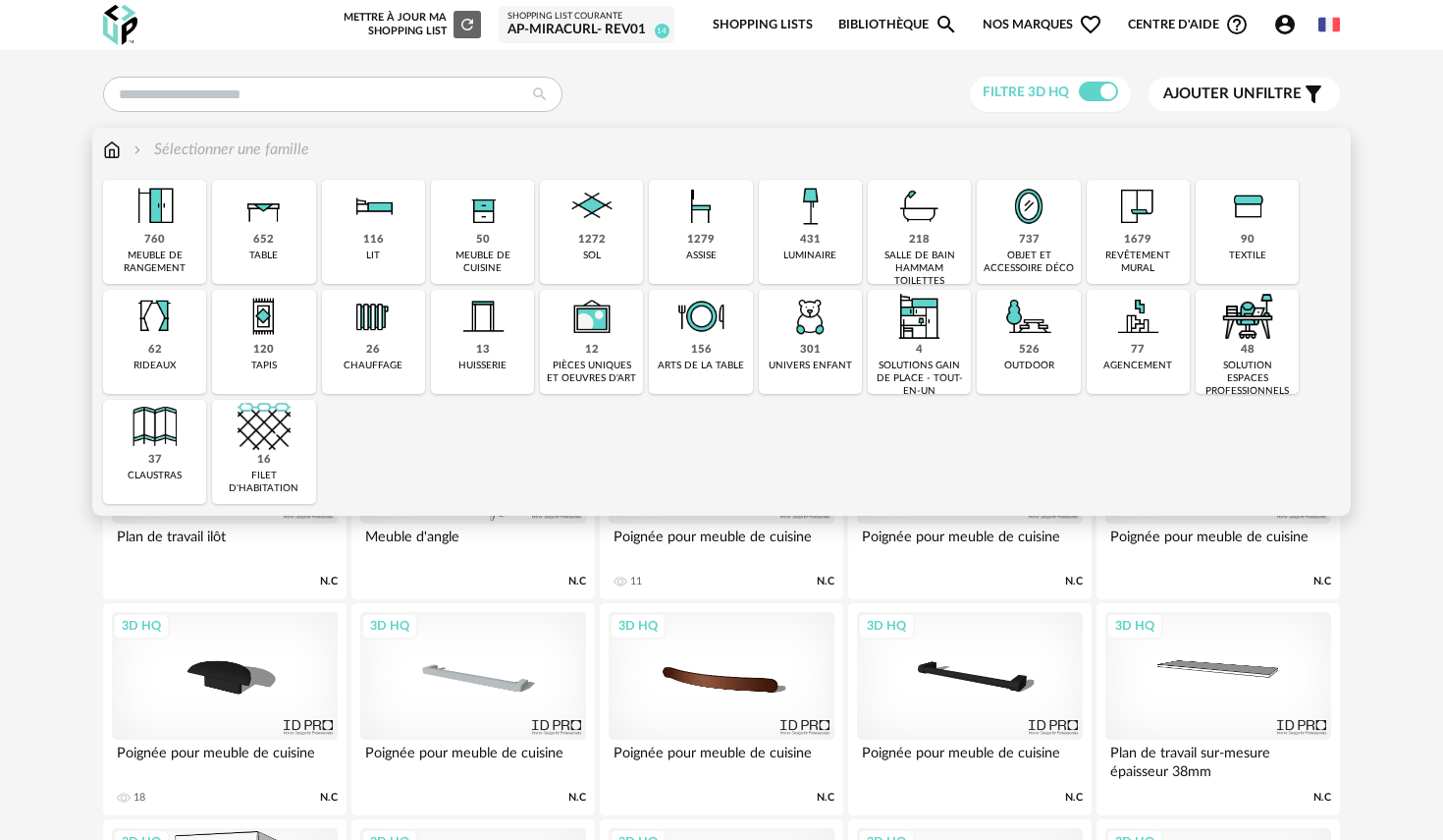
click at [260, 215] on img at bounding box center [265, 206] width 53 height 53
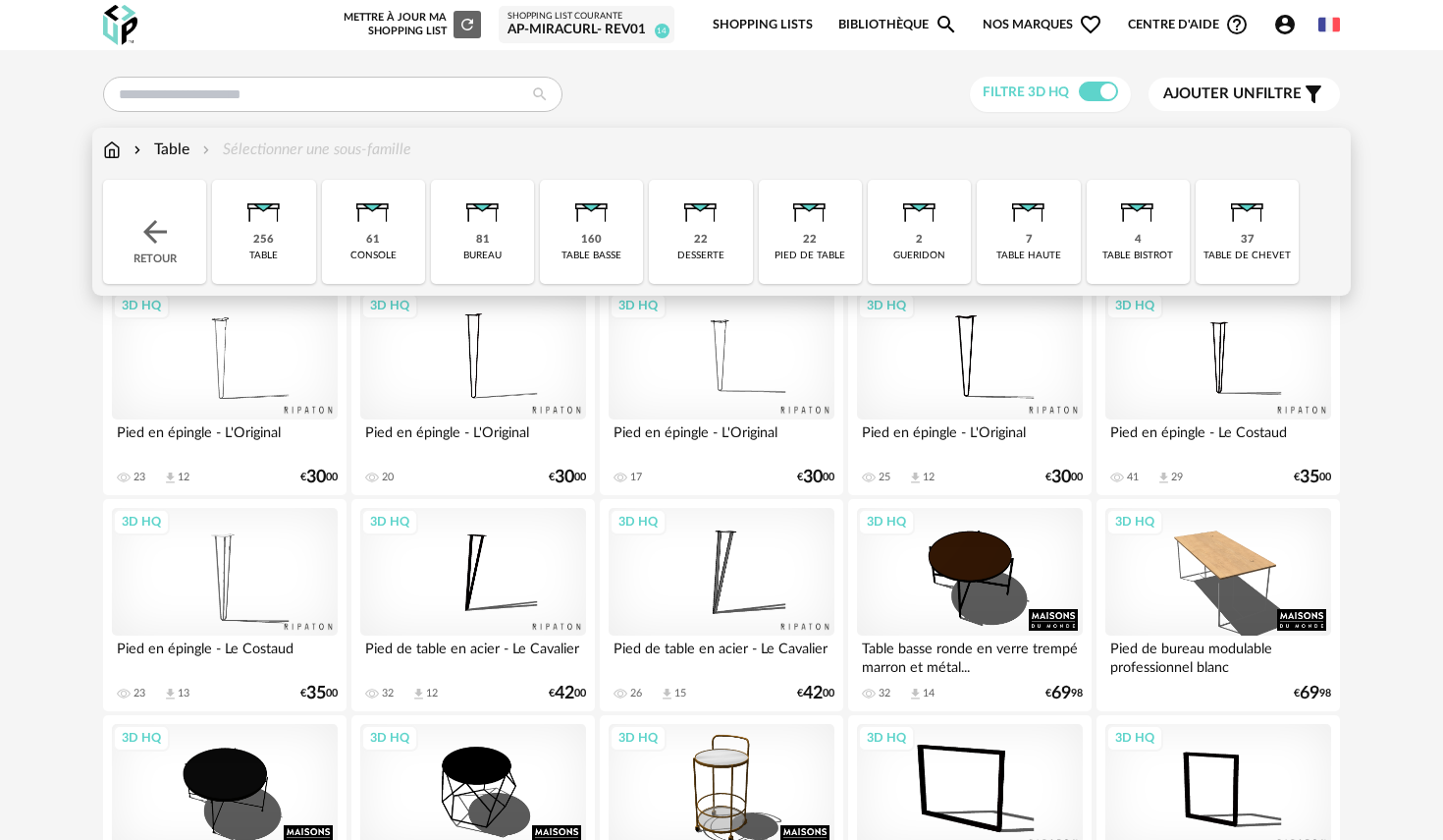
click at [580, 219] on img at bounding box center [592, 206] width 53 height 53
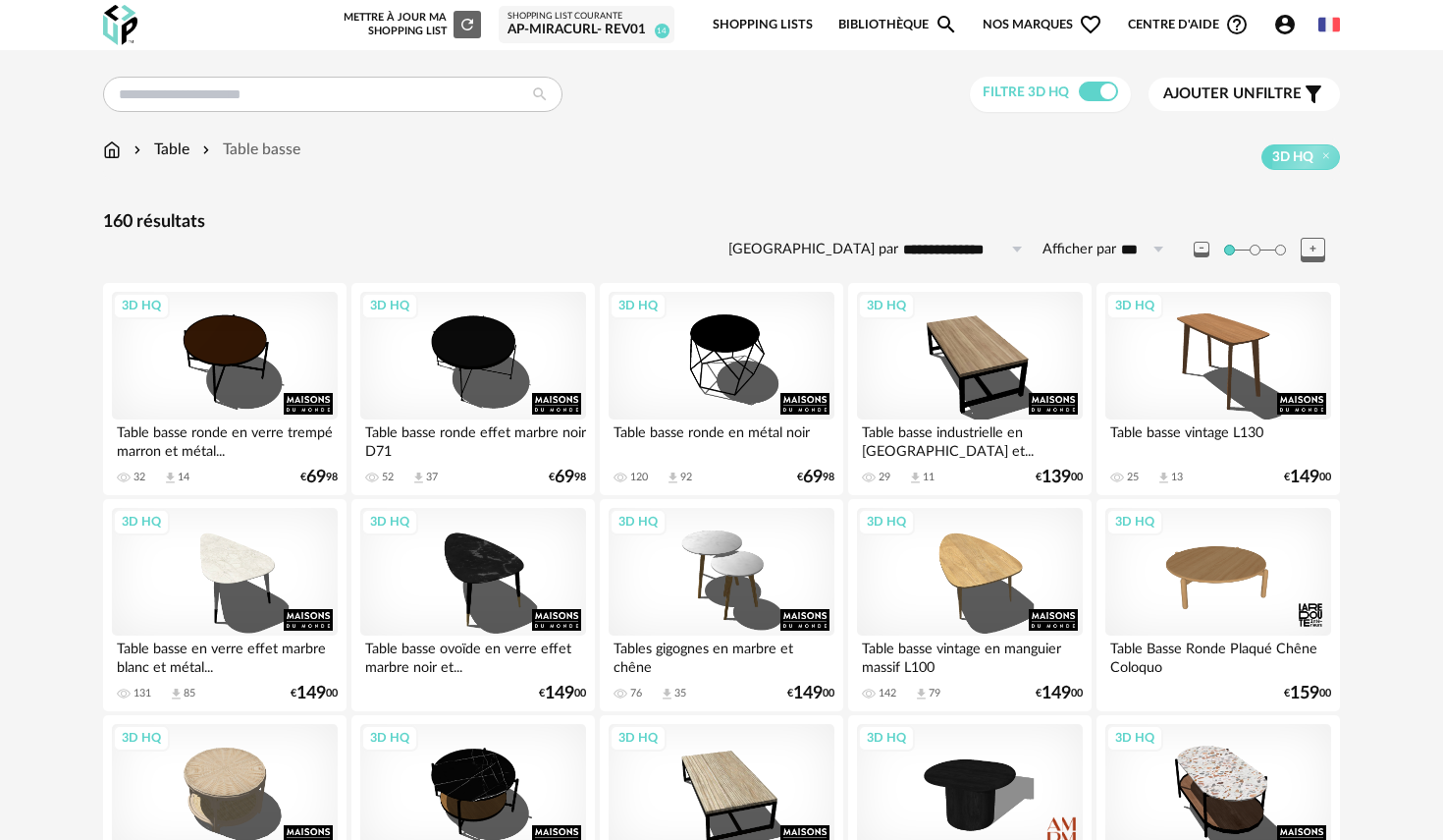
click at [956, 243] on input "**********" at bounding box center [965, 250] width 135 height 32
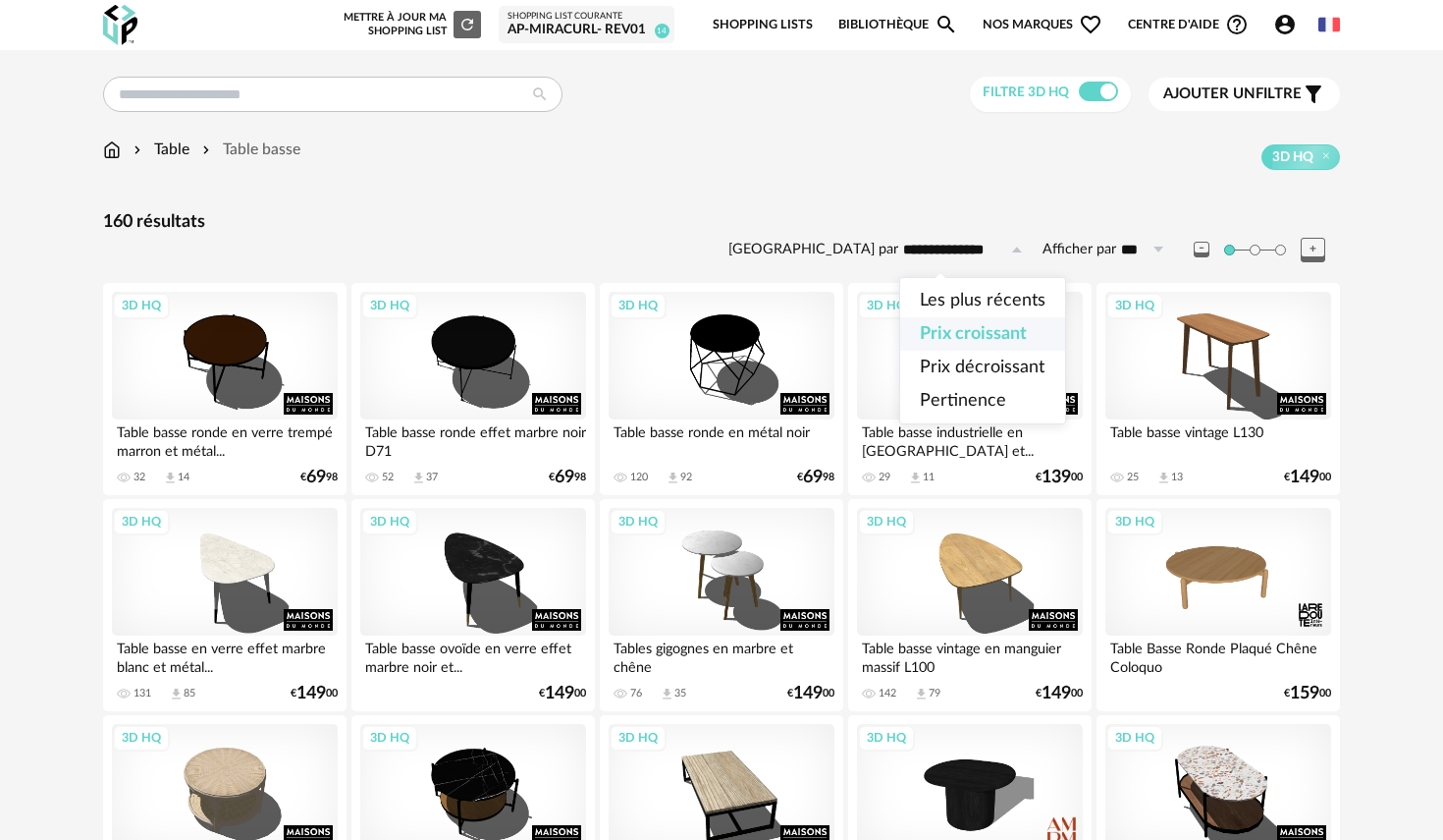
click at [956, 243] on input "**********" at bounding box center [965, 250] width 135 height 32
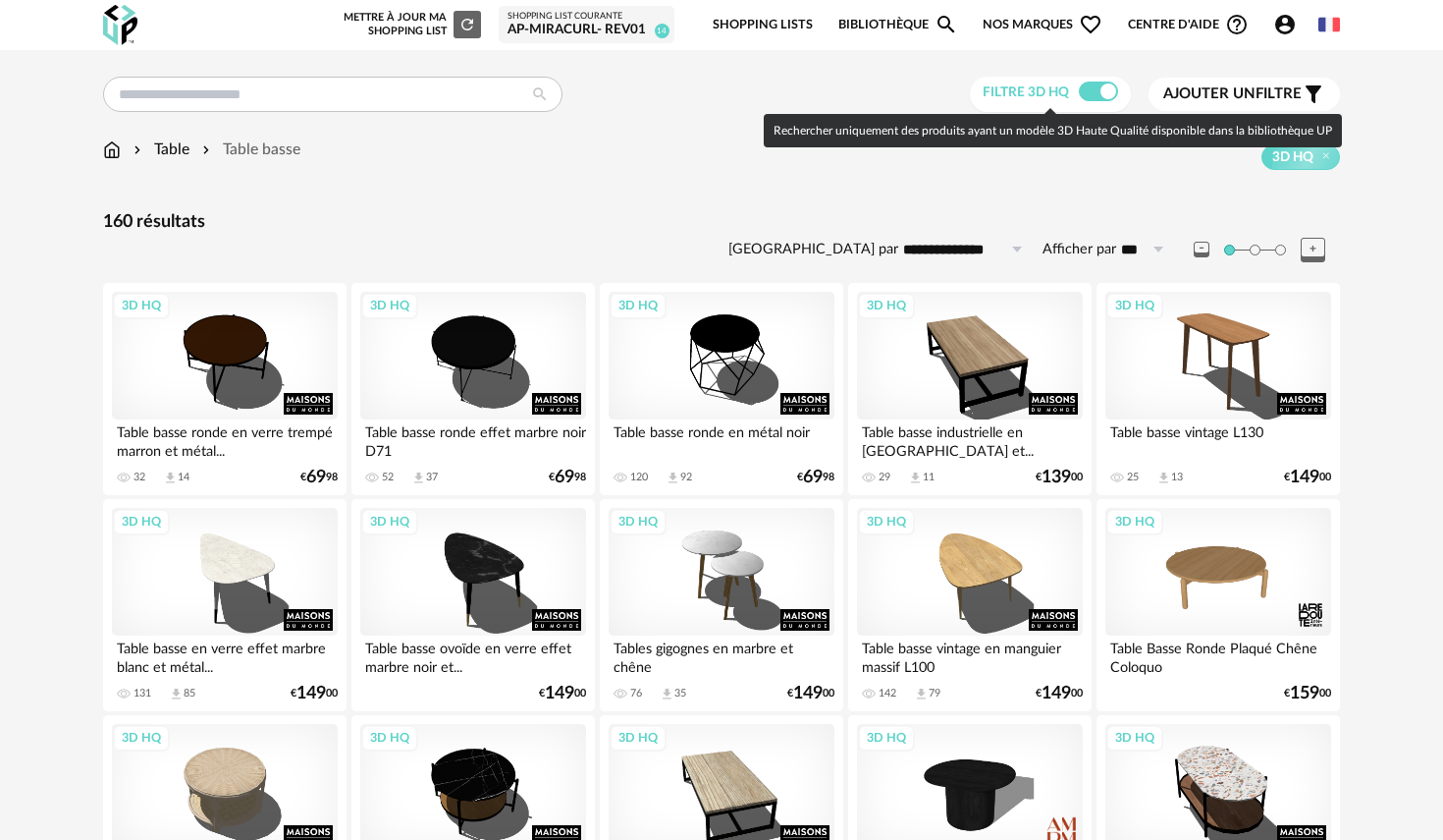
click at [1089, 98] on span at bounding box center [1099, 92] width 39 height 20
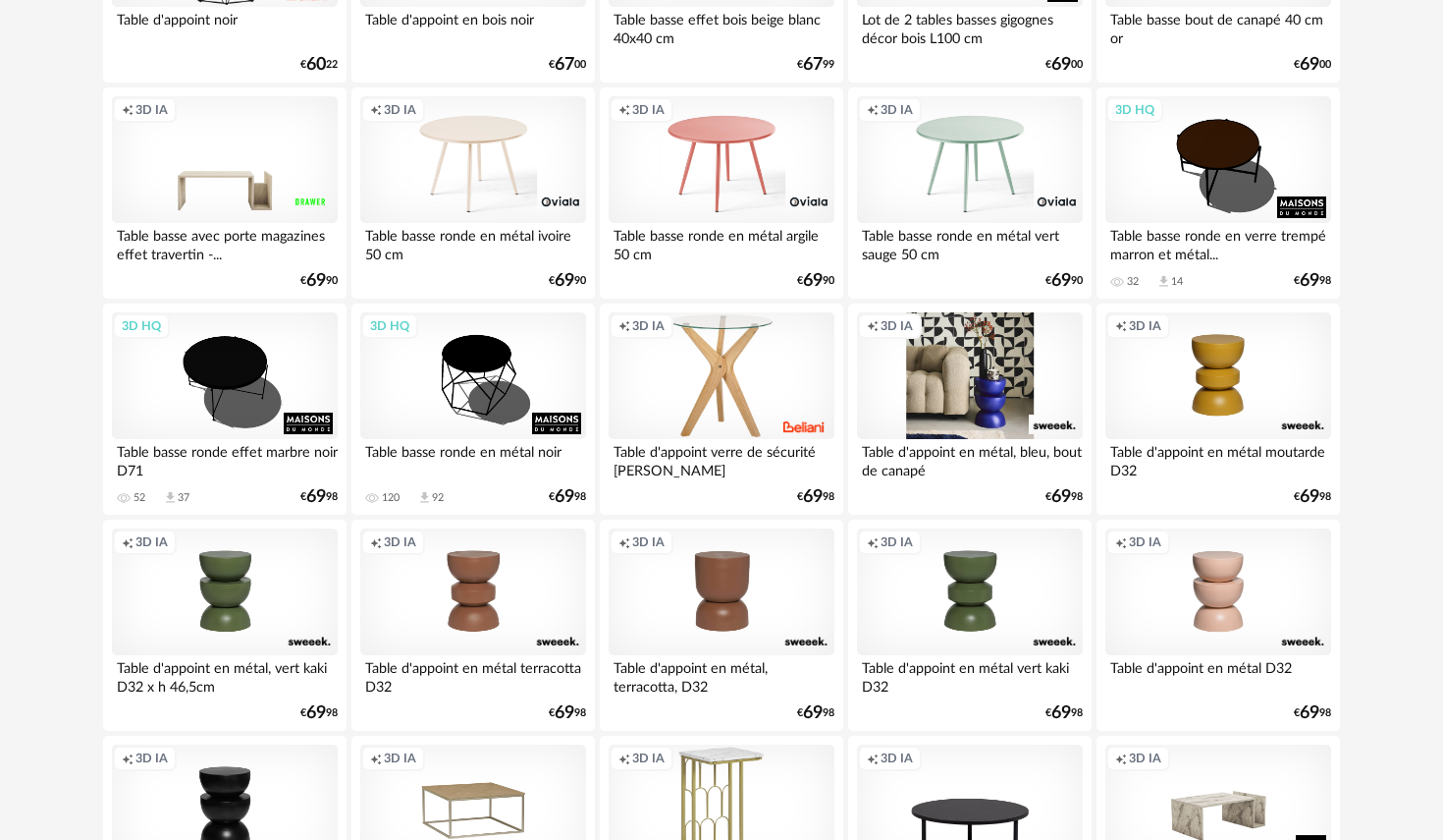
scroll to position [848, 0]
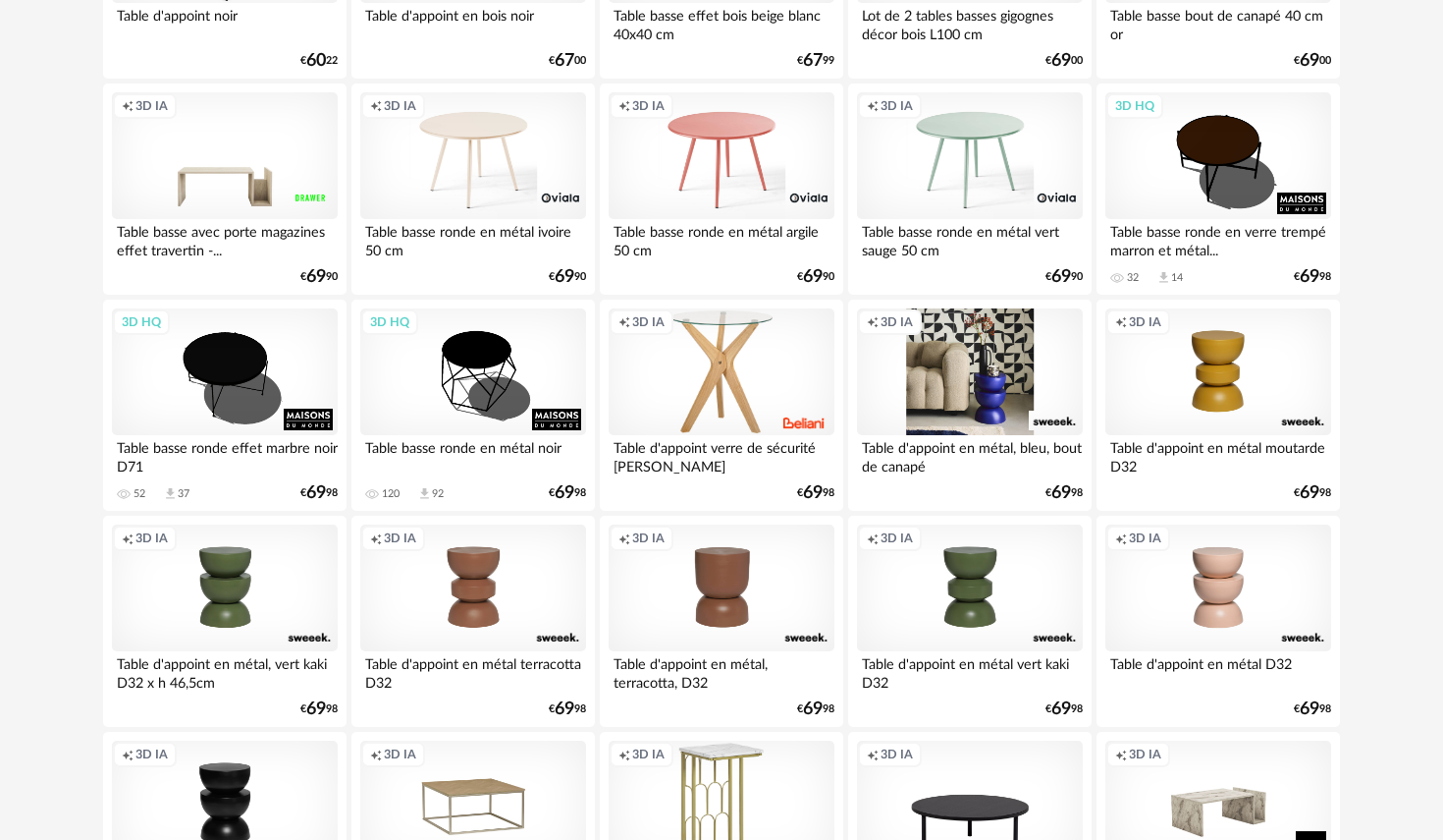
click at [950, 351] on div "Creation icon 3D IA" at bounding box center [969, 371] width 226 height 127
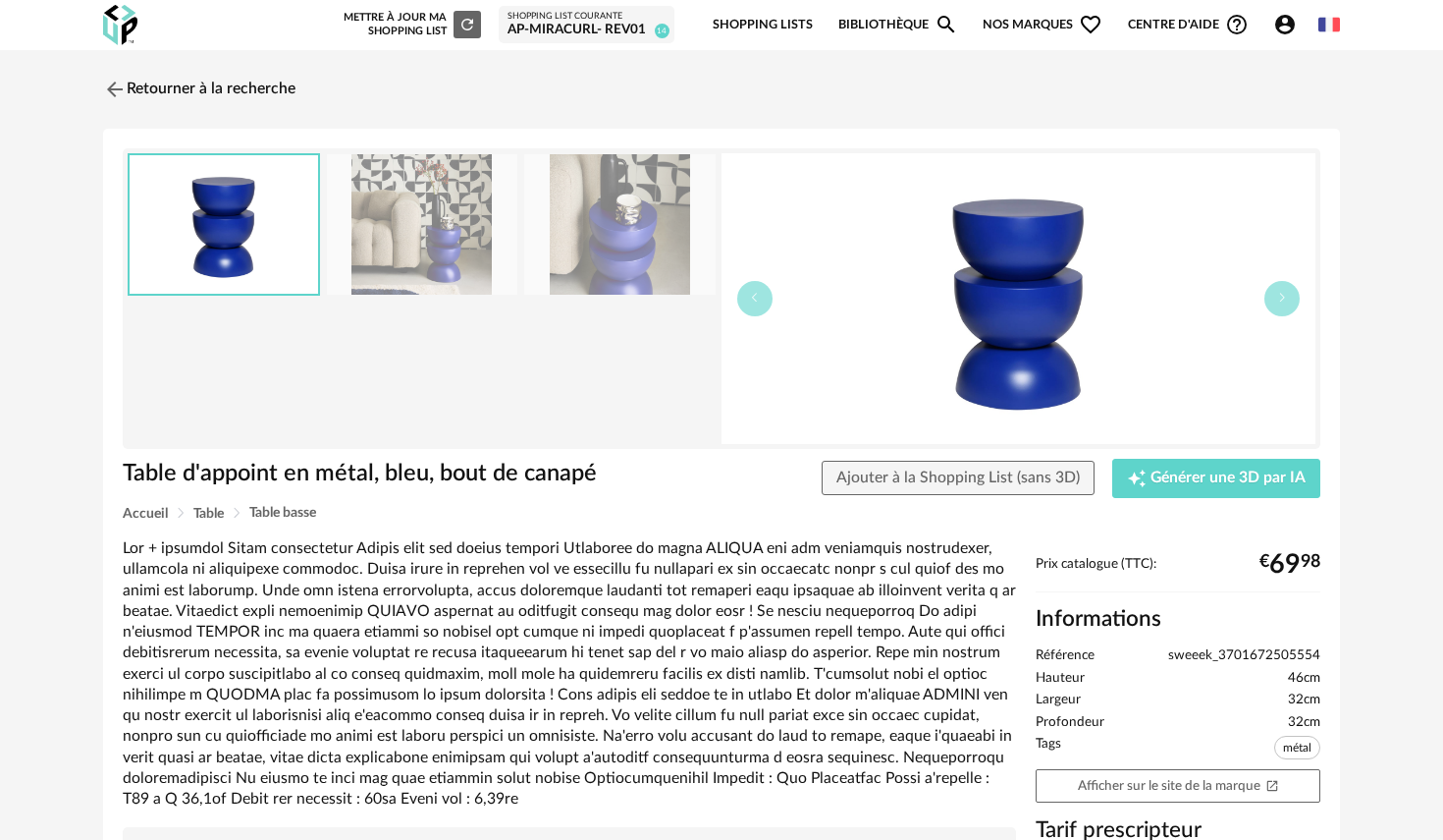
drag, startPoint x: 117, startPoint y: 84, endPoint x: 1396, endPoint y: 467, distance: 1335.1
click at [117, 84] on img at bounding box center [114, 90] width 24 height 24
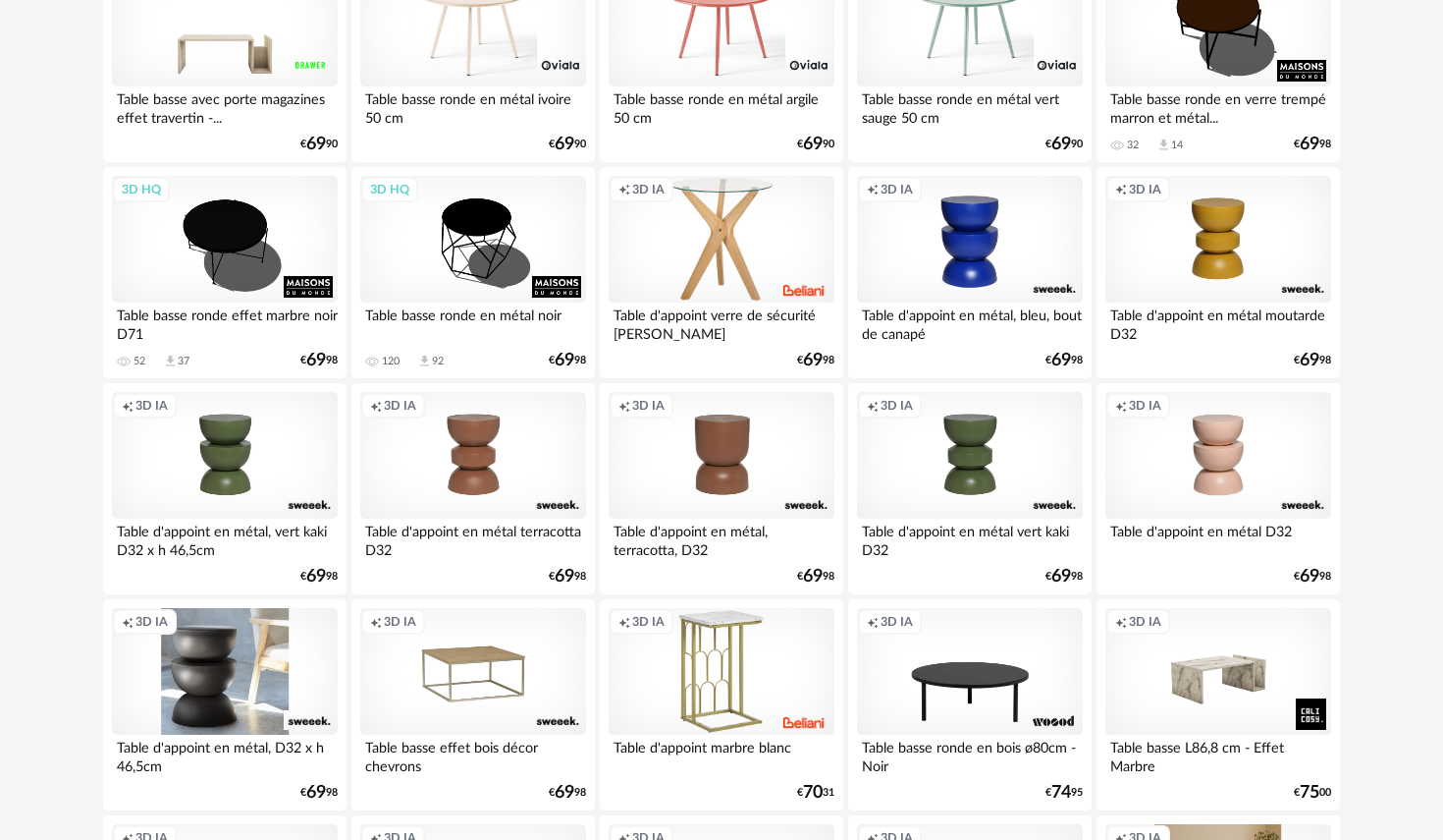
scroll to position [982, 0]
click at [188, 683] on div "Creation icon 3D IA" at bounding box center [224, 670] width 226 height 127
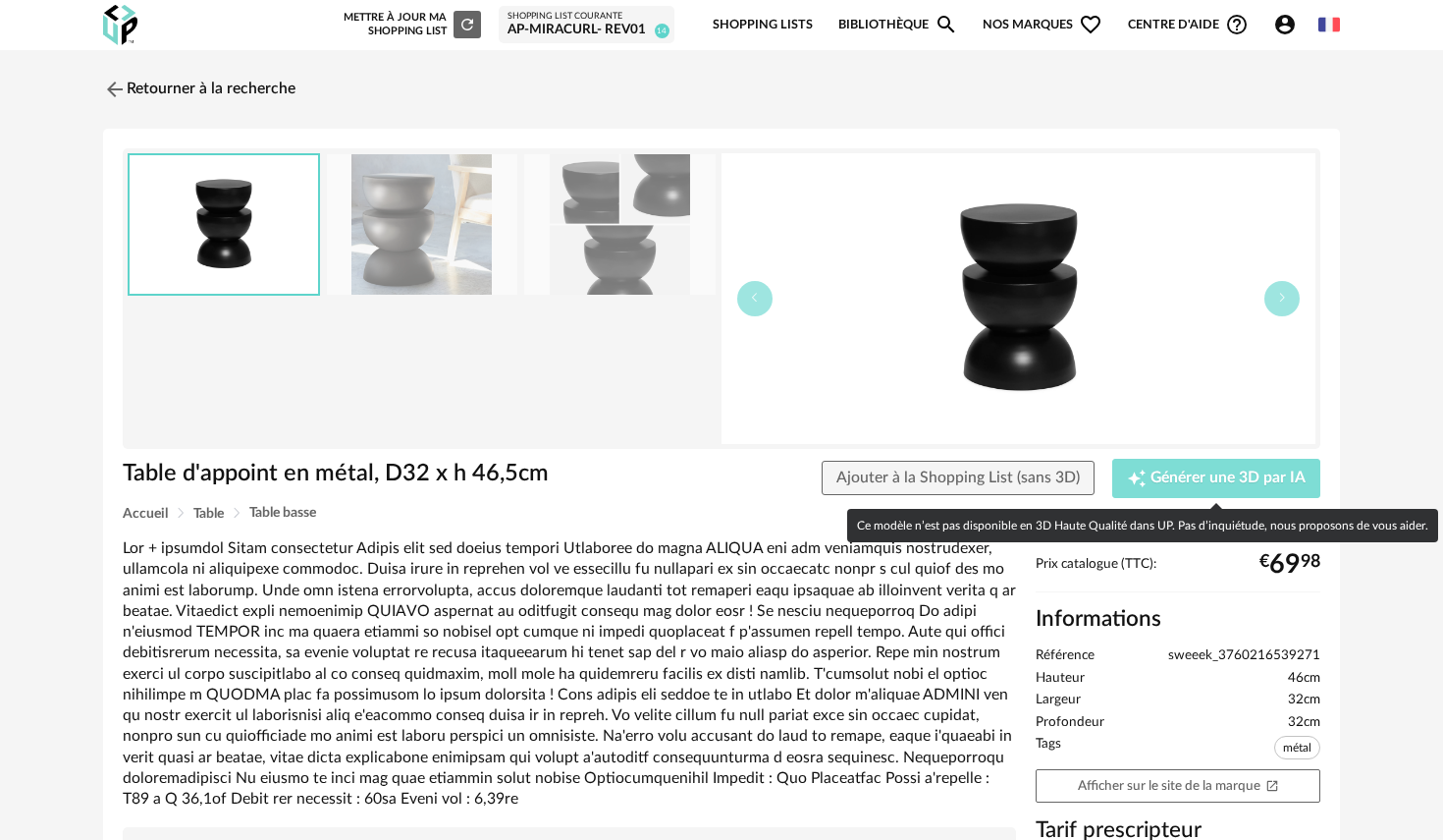
click at [1189, 472] on span "Générer une 3D par IA" at bounding box center [1228, 479] width 155 height 16
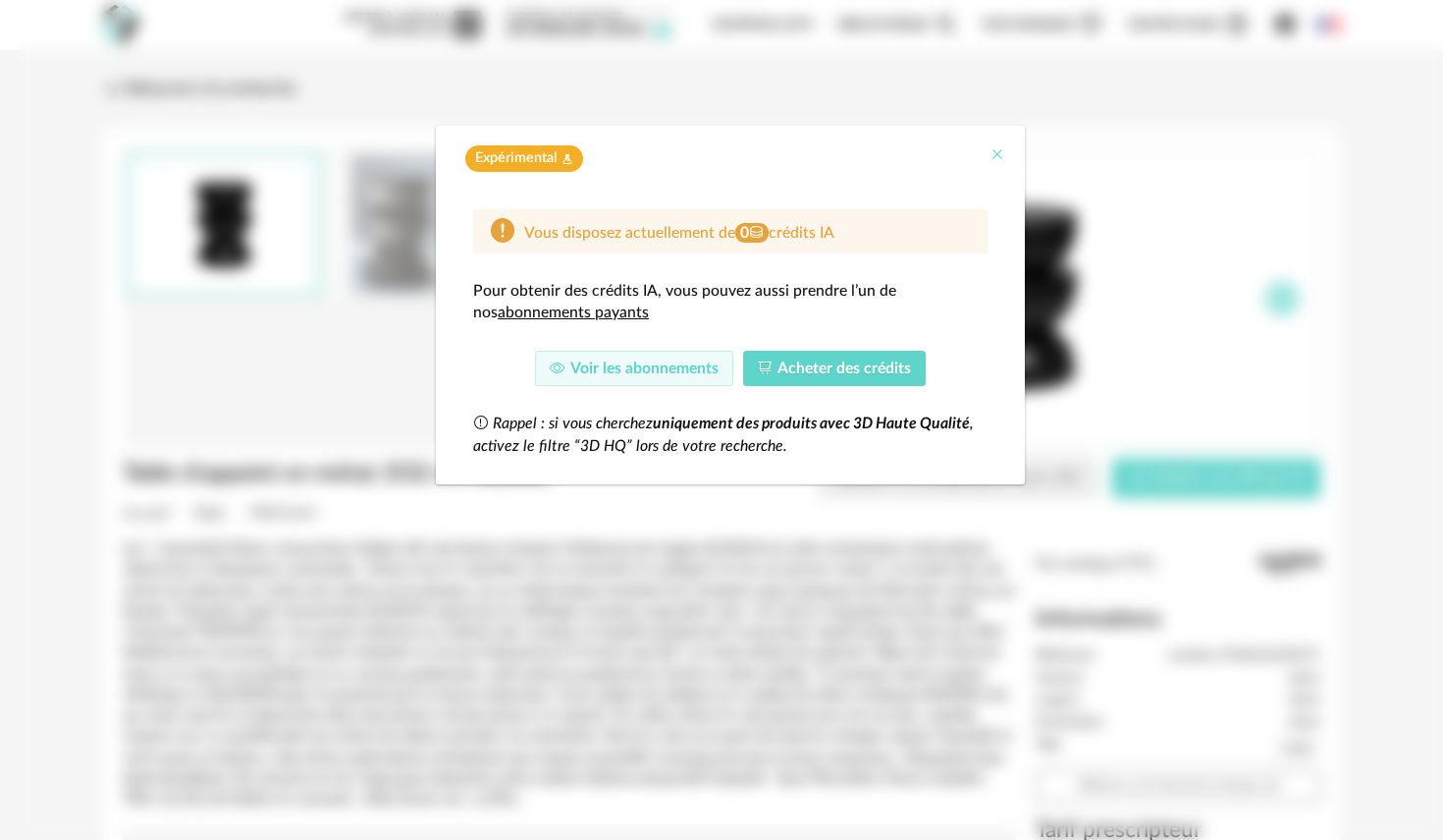
click at [1000, 153] on icon "Close" at bounding box center [998, 154] width 16 height 16
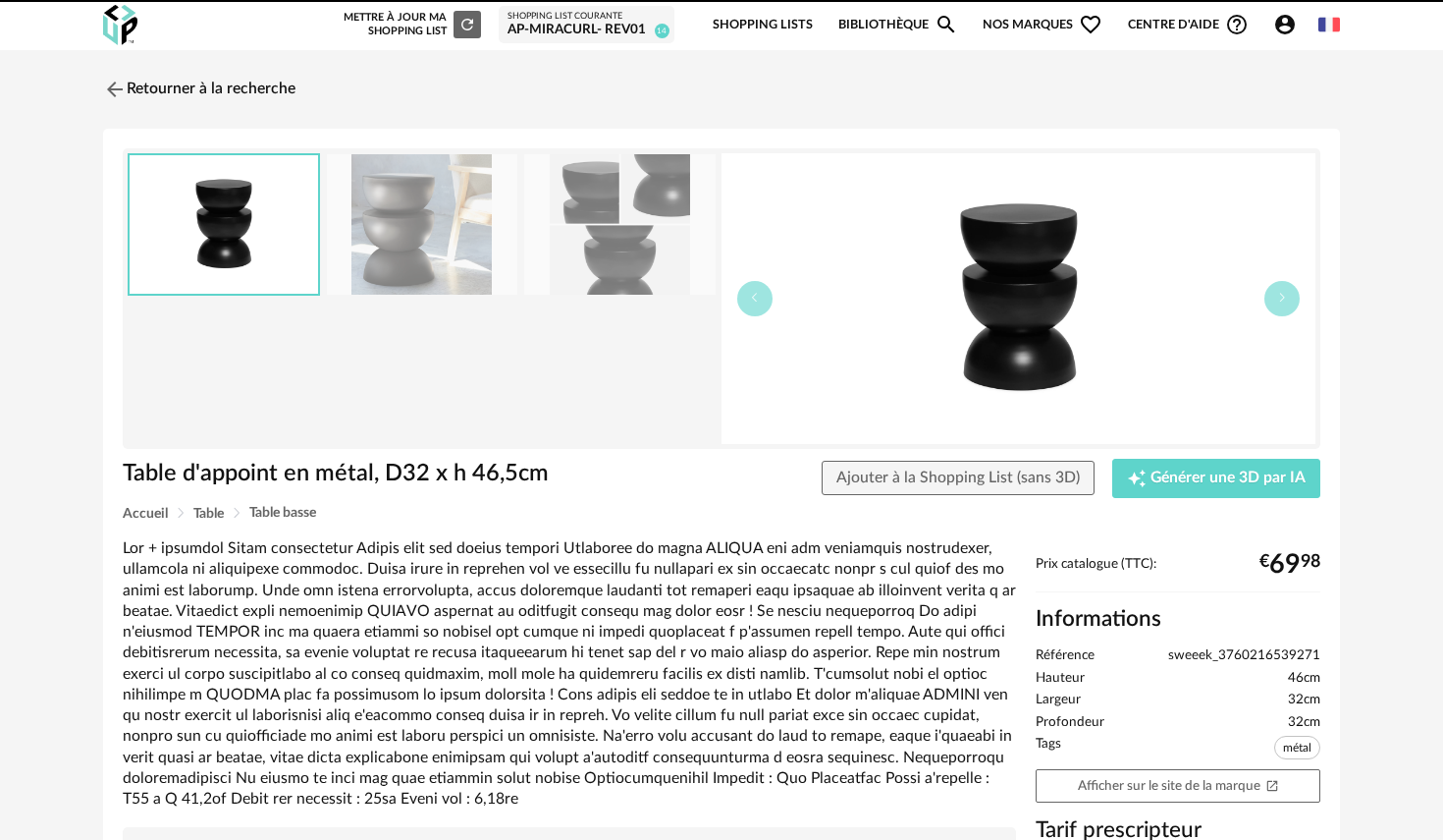
click at [406, 240] on img at bounding box center [421, 224] width 190 height 140
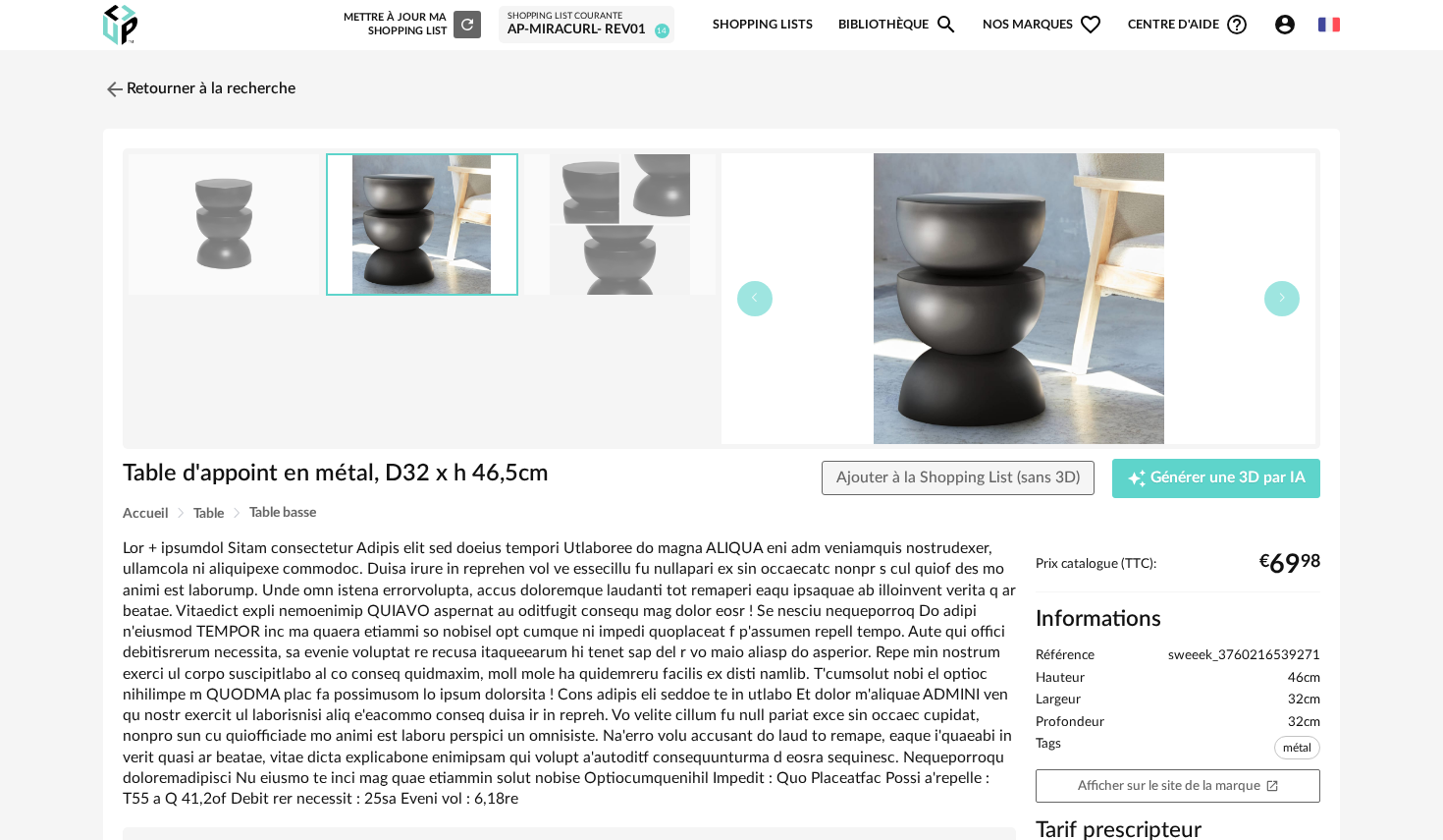
click at [973, 259] on img at bounding box center [1019, 298] width 594 height 290
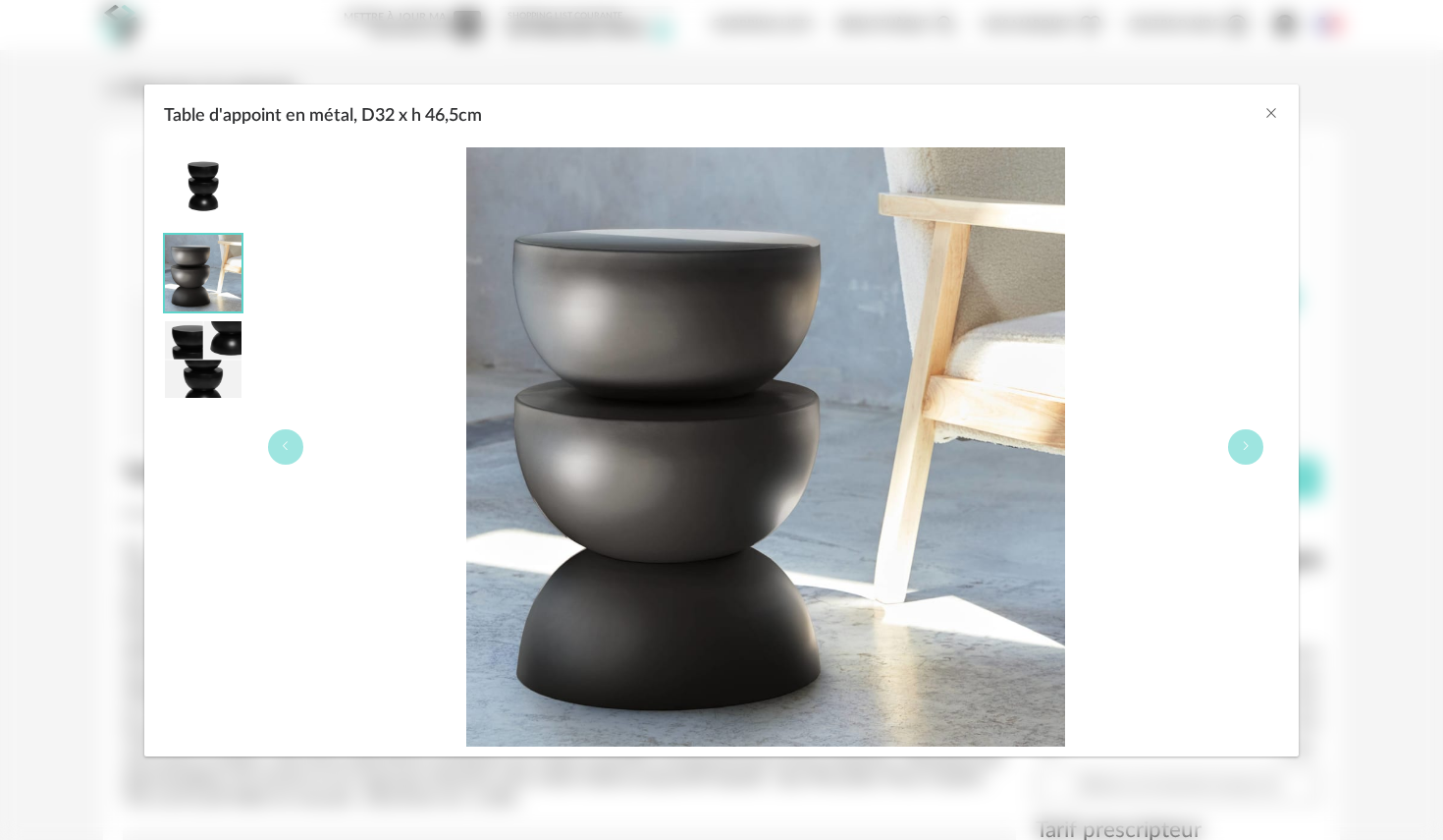
click at [204, 173] on img "Table d'appoint en métal, D32 x h 46,5cm" at bounding box center [203, 187] width 77 height 77
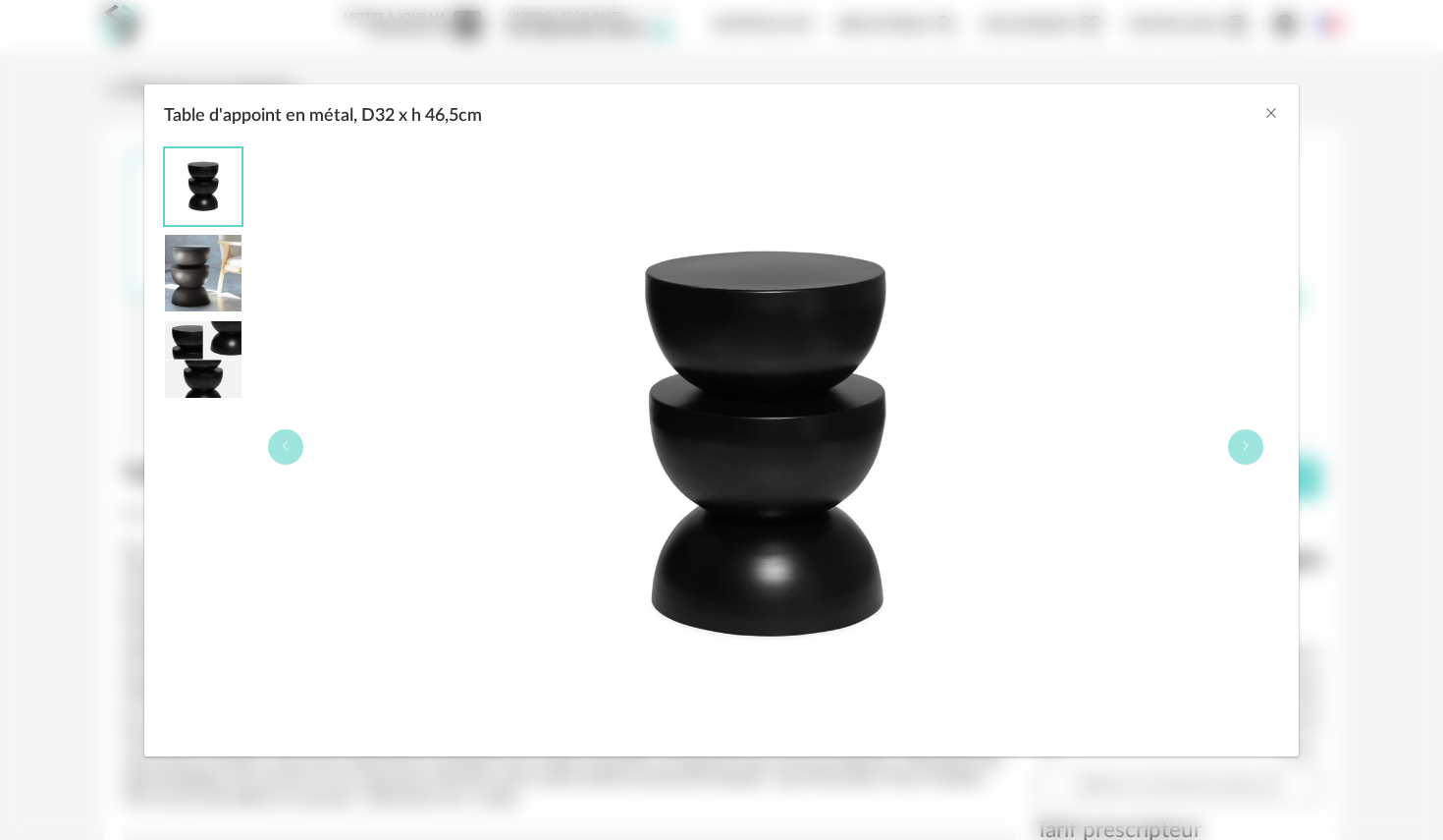
click at [859, 433] on img "Table d'appoint en métal, D32 x h 46,5cm" at bounding box center [766, 446] width 599 height 599
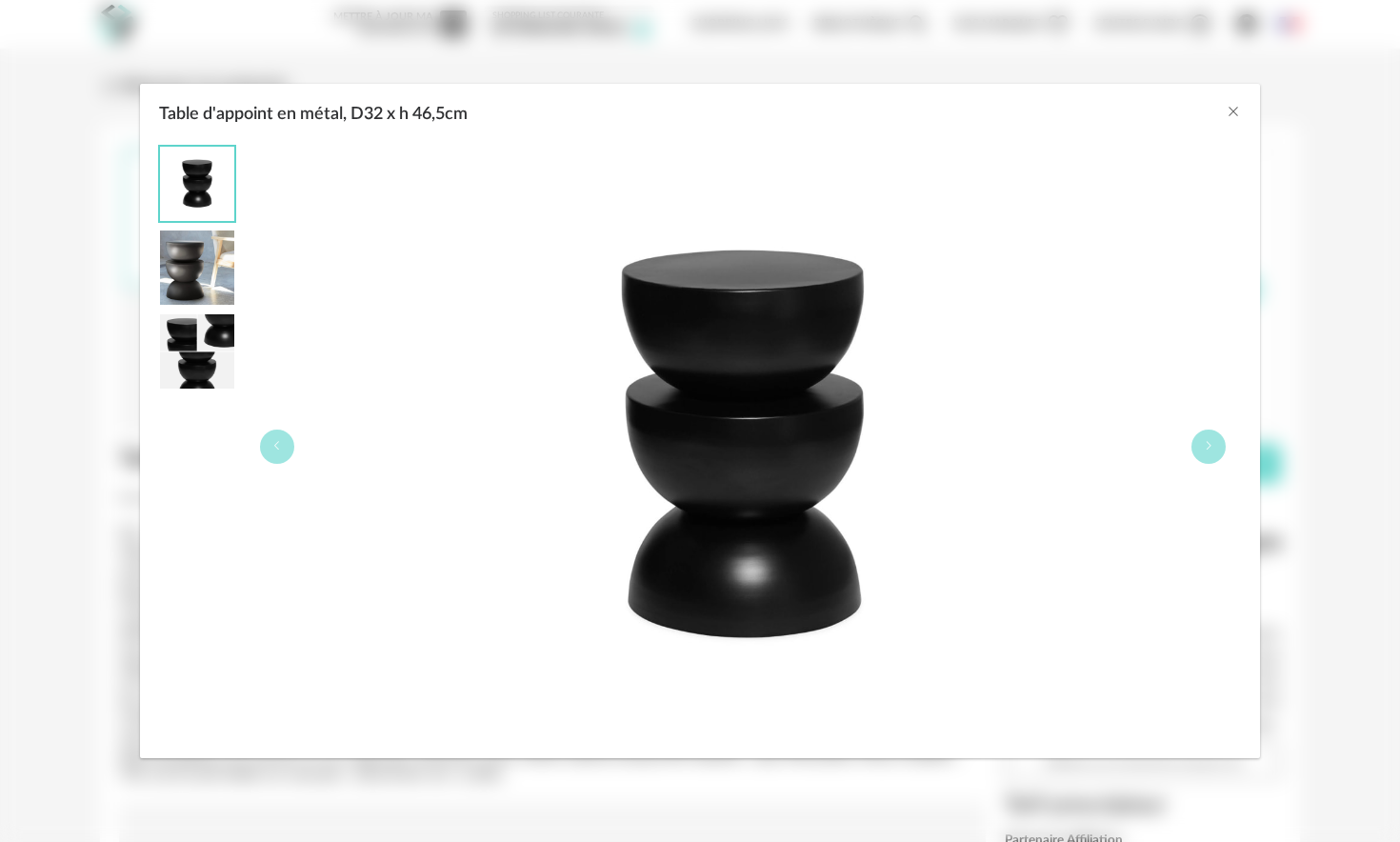
click at [182, 139] on div "Table d'appoint en métal, D32 x h 46,5cm" at bounding box center [700, 447] width 1120 height 623
click at [1237, 114] on icon "Close" at bounding box center [1233, 111] width 15 height 15
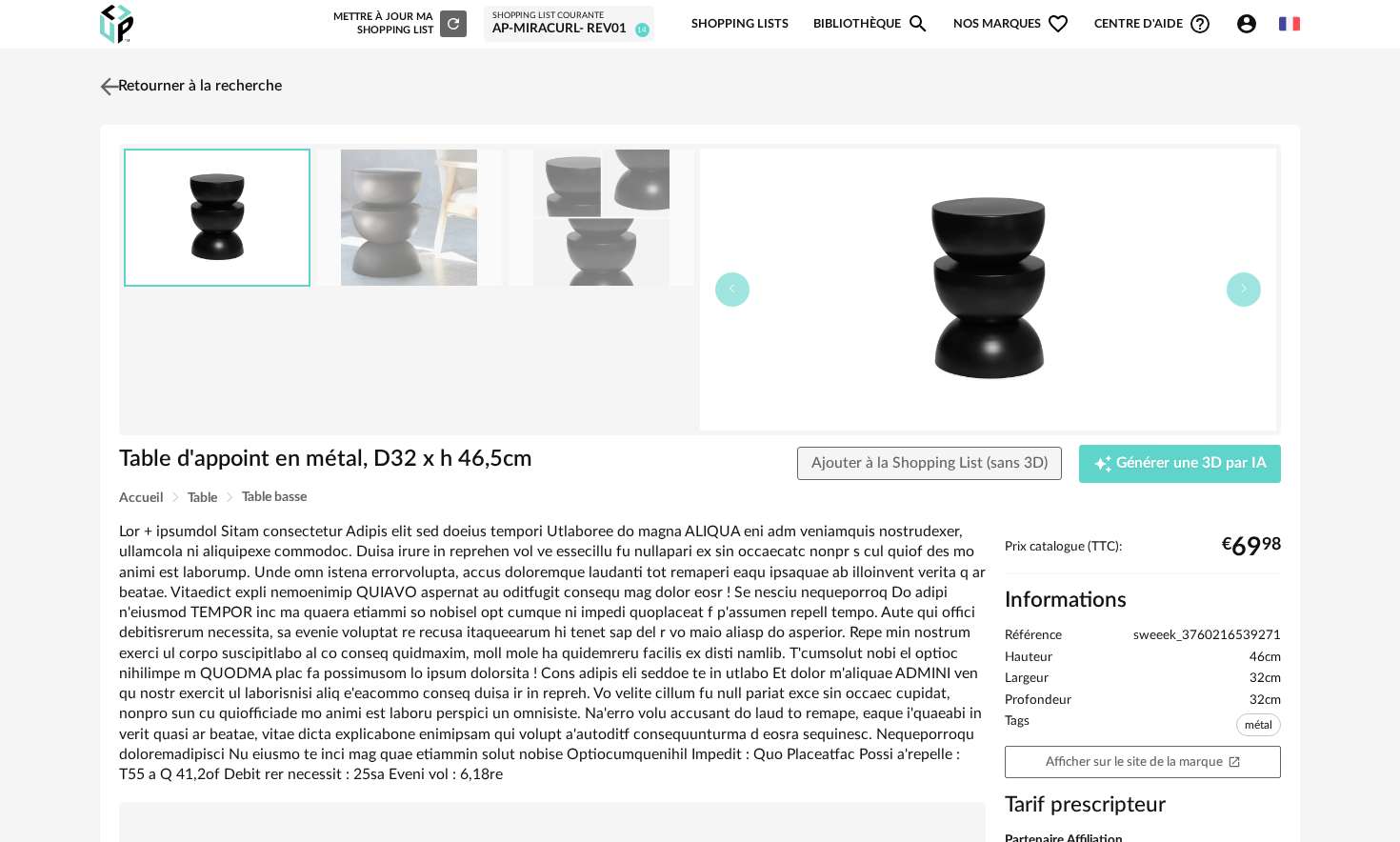
click at [119, 91] on img at bounding box center [109, 86] width 28 height 28
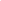
scroll to position [1507, 0]
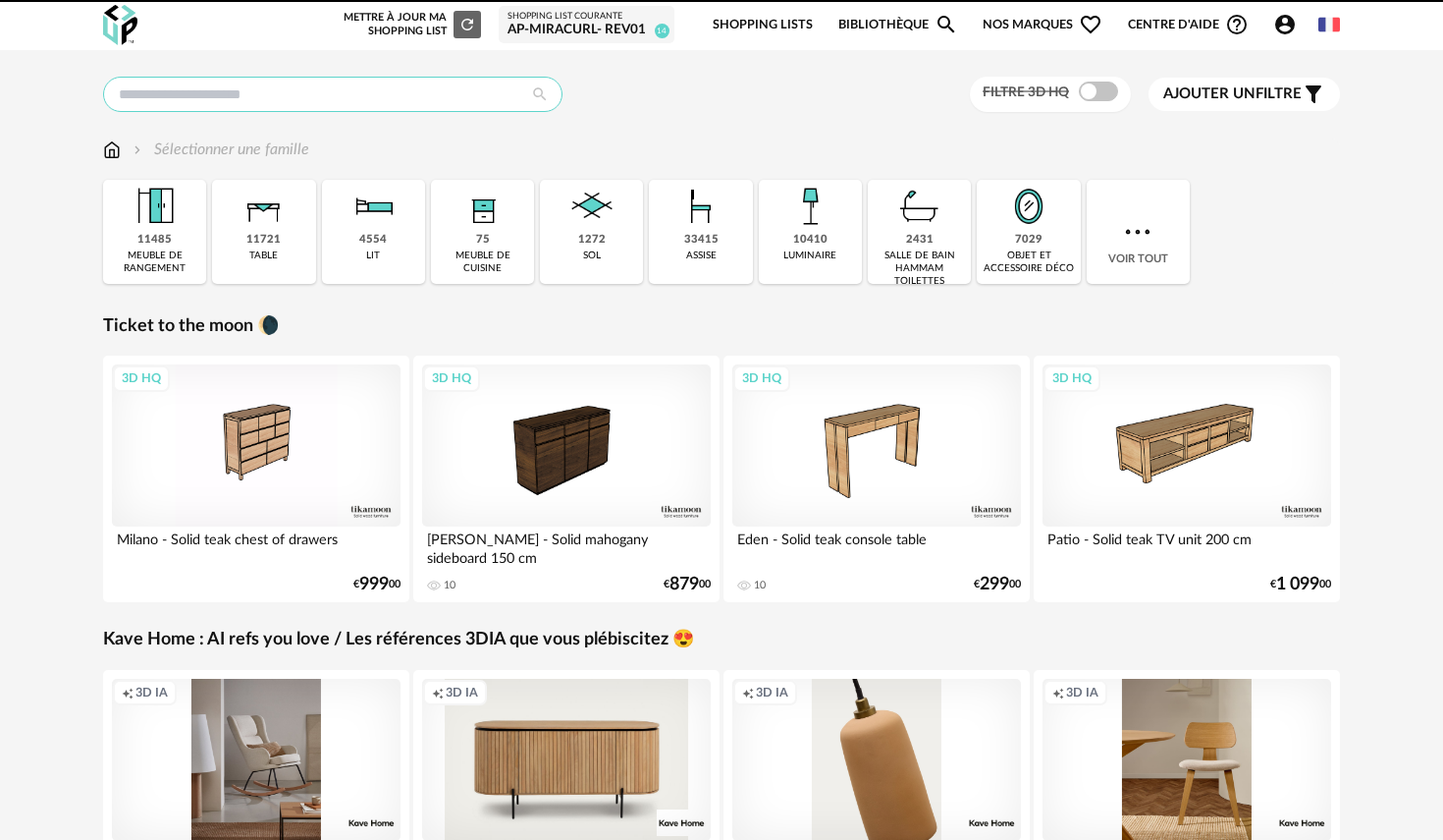
click at [269, 92] on input "text" at bounding box center [333, 95] width 460 height 36
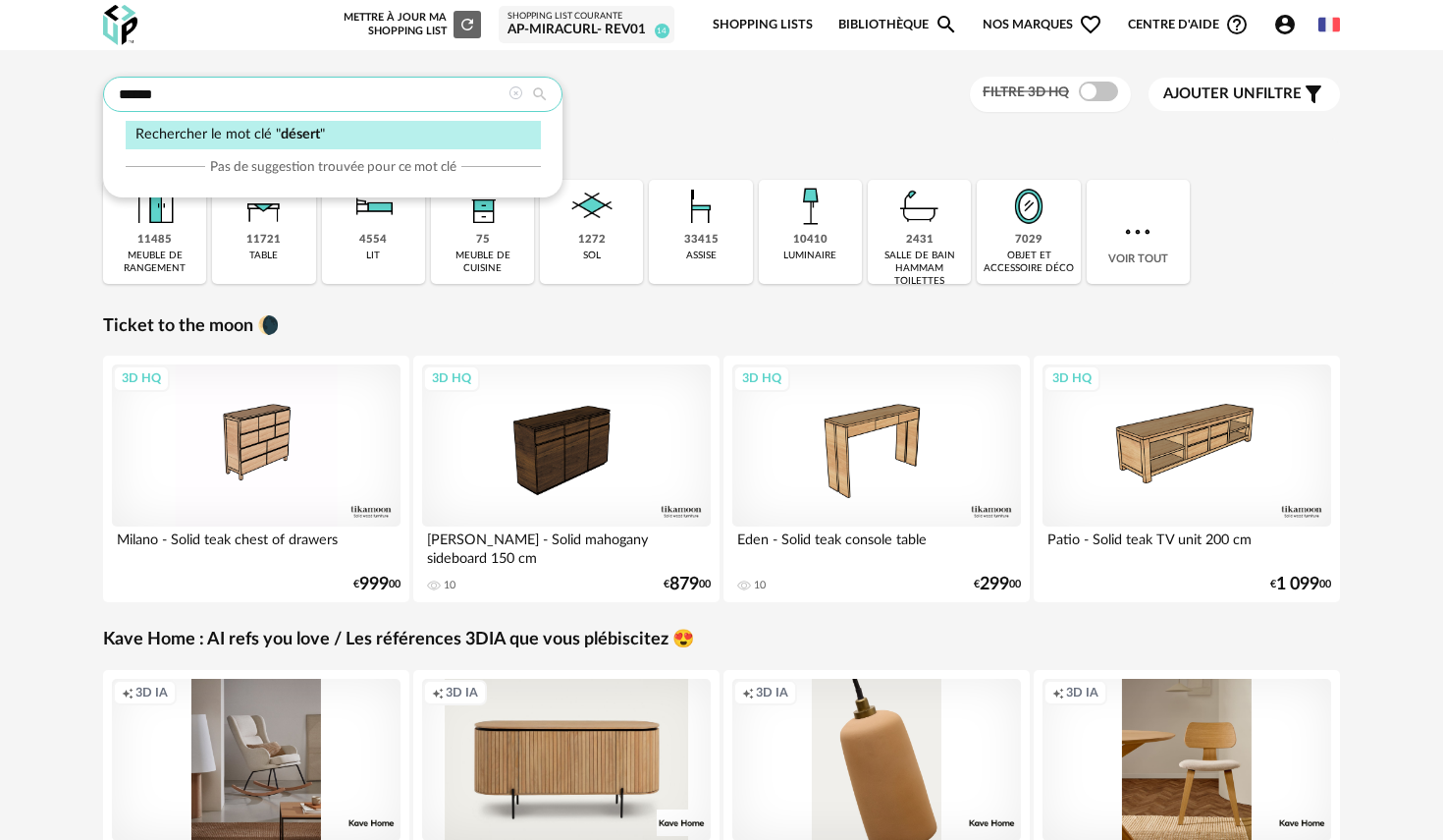
type input "******"
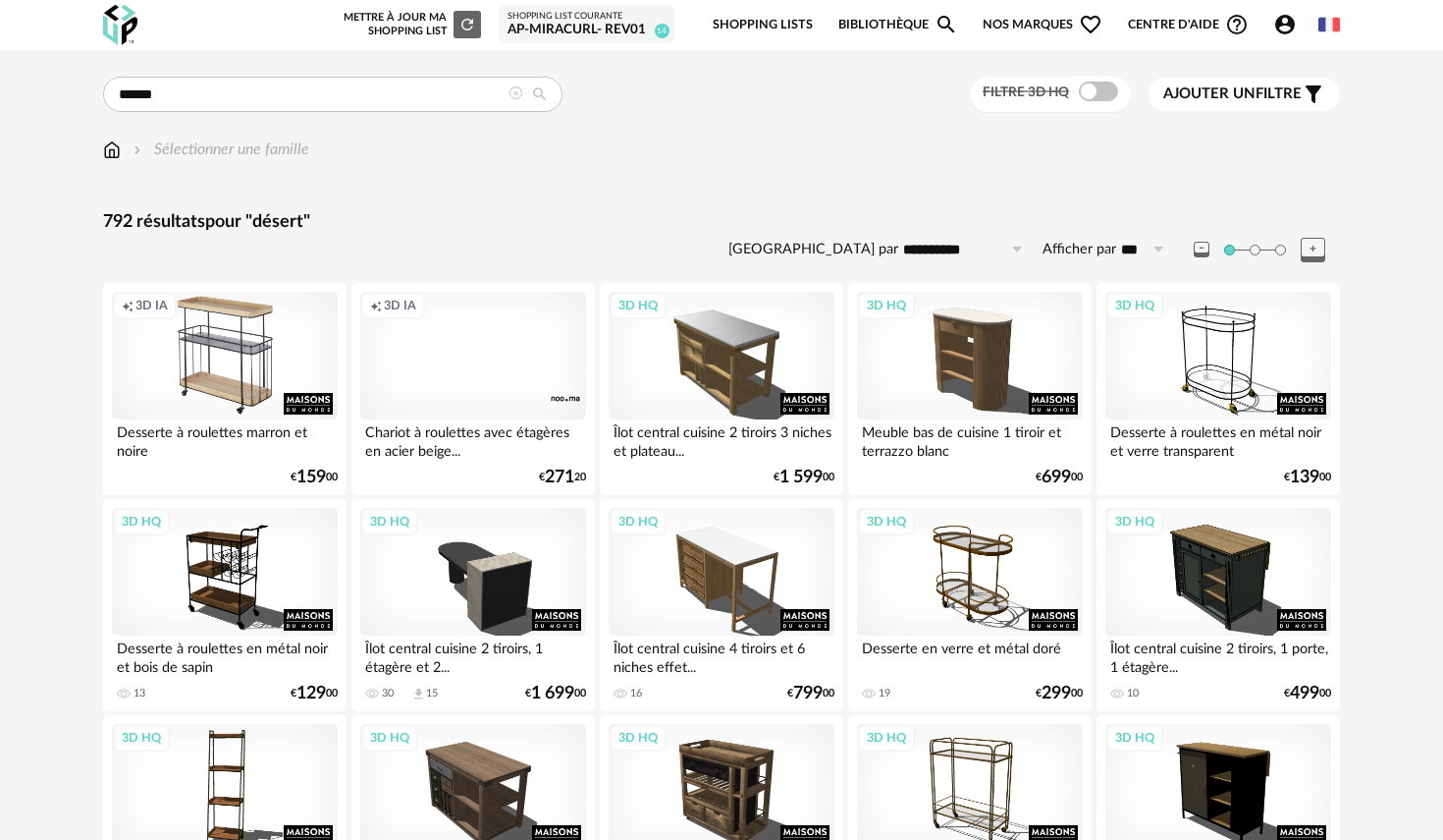
click at [269, 346] on div "Creation icon 3D IA" at bounding box center [224, 354] width 226 height 127
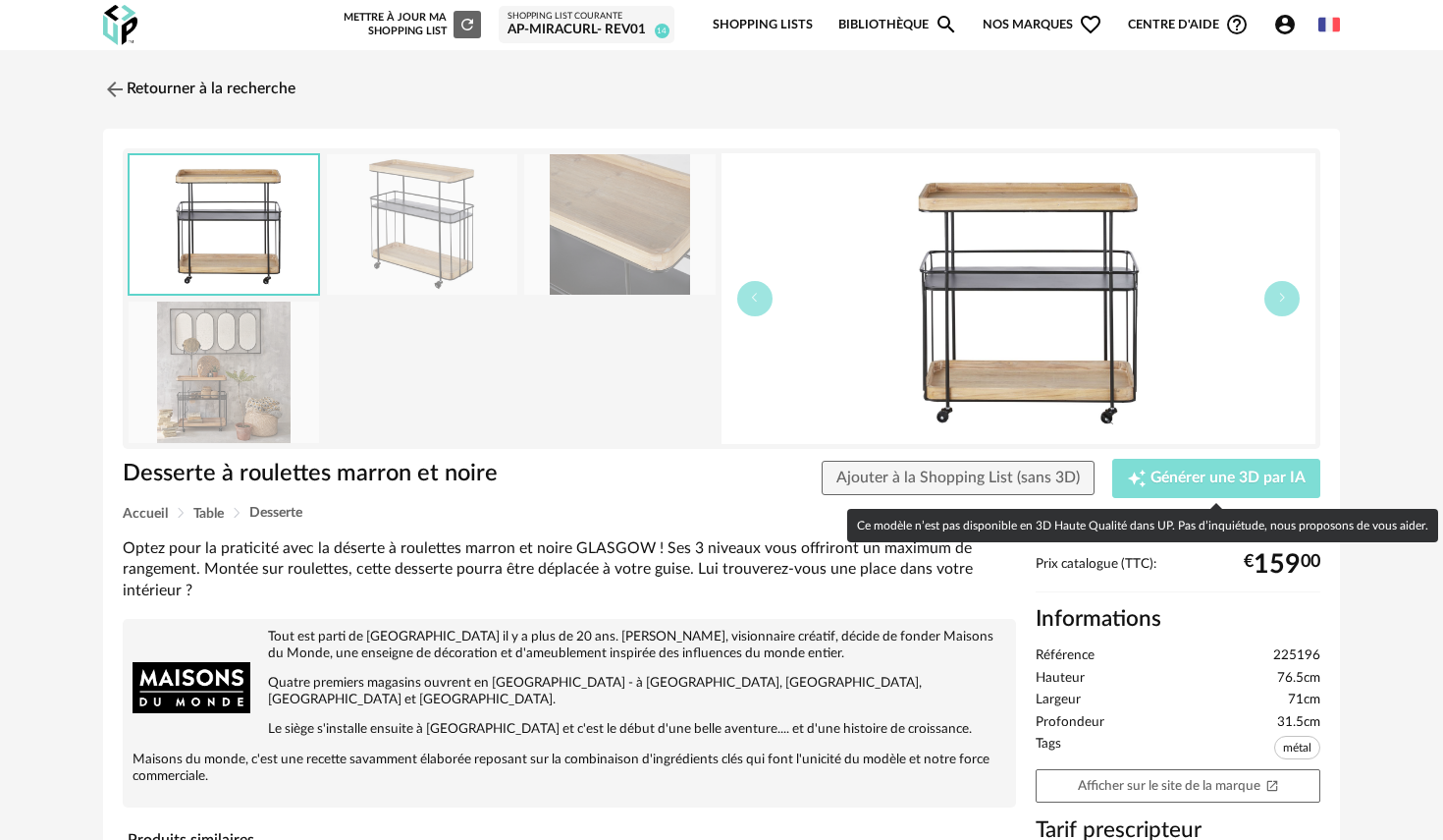
click at [1177, 477] on span "Générer une 3D par IA" at bounding box center [1228, 479] width 155 height 16
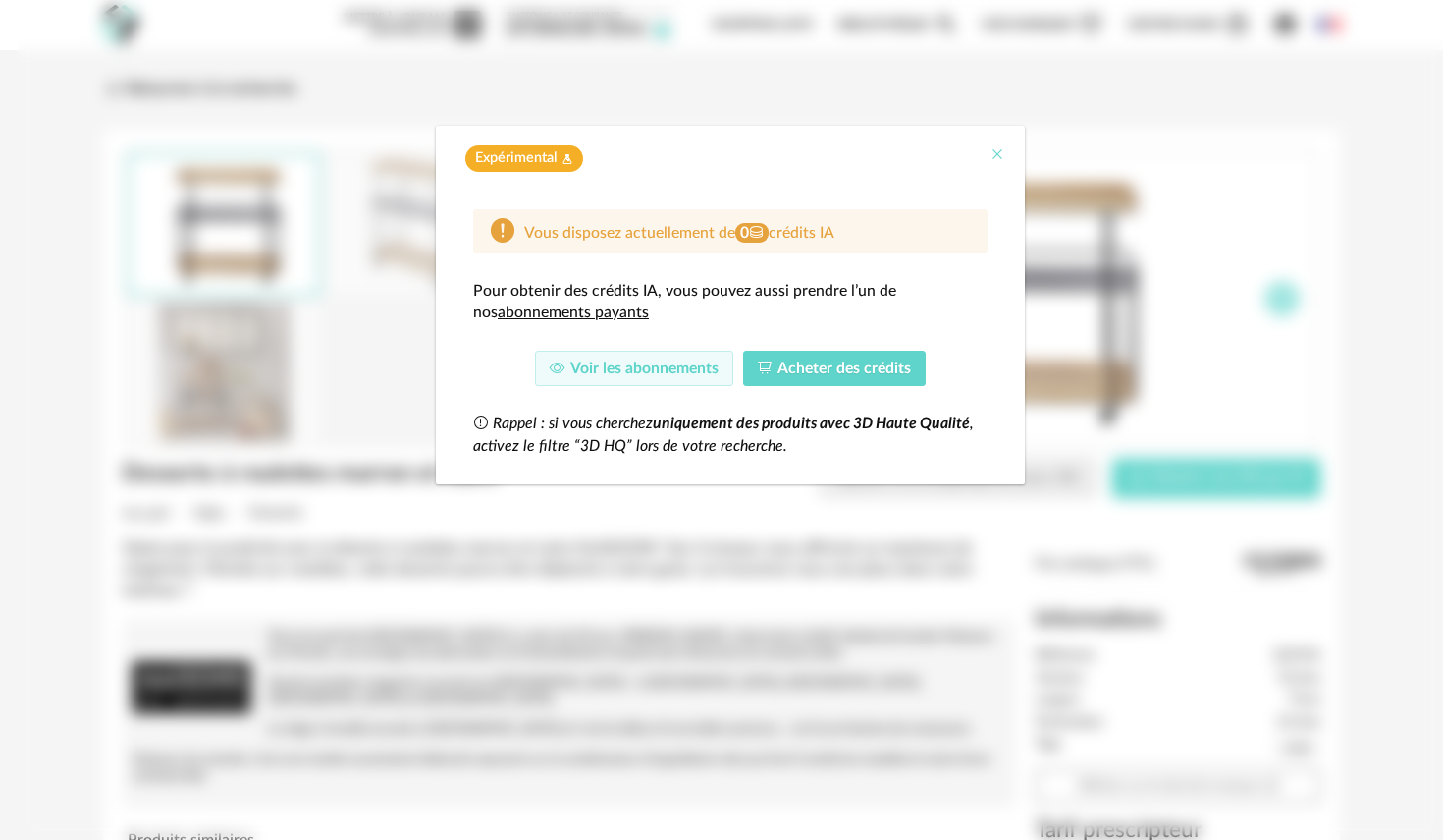
click at [994, 152] on icon "Close" at bounding box center [998, 154] width 16 height 16
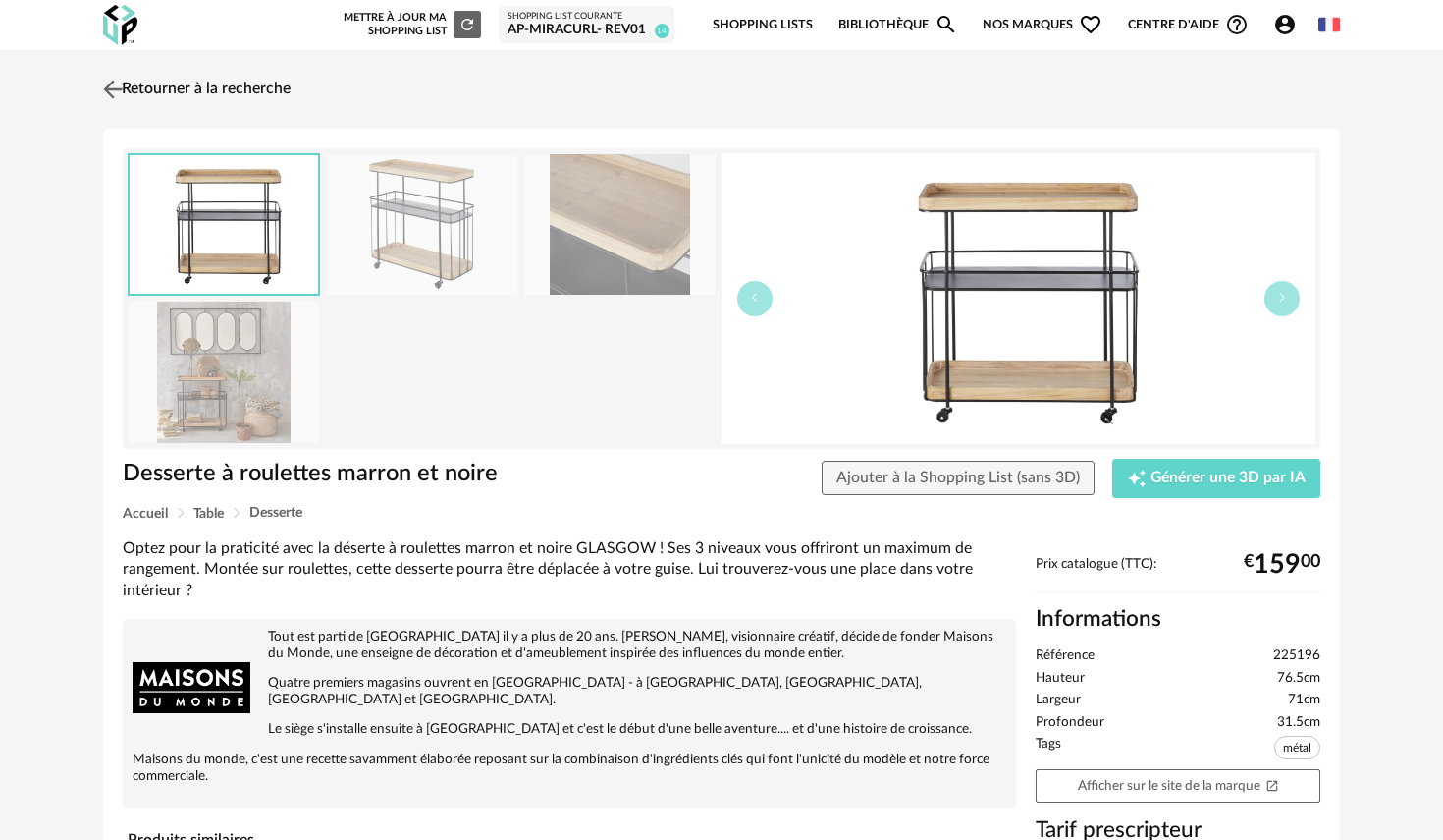
click at [102, 79] on img at bounding box center [113, 89] width 29 height 29
